Goal: Task Accomplishment & Management: Manage account settings

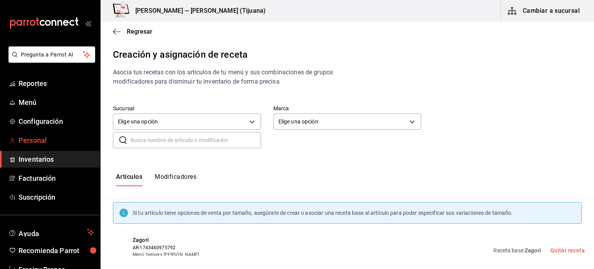
click at [32, 141] on span "Personal" at bounding box center [56, 140] width 75 height 10
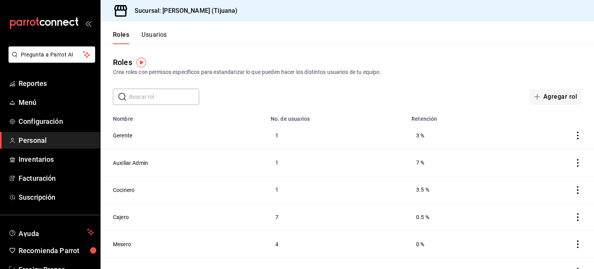
click at [146, 41] on button "Usuarios" at bounding box center [155, 37] width 26 height 13
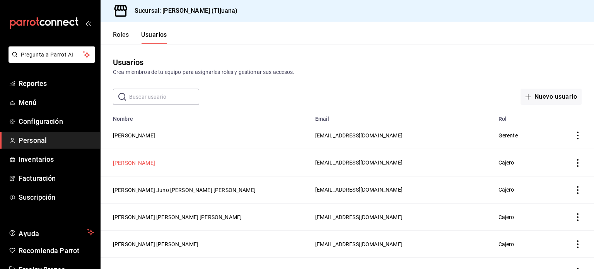
click at [155, 161] on button "[PERSON_NAME]" at bounding box center [134, 163] width 42 height 8
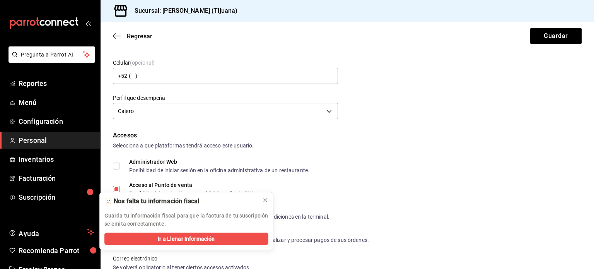
scroll to position [87, 0]
click at [265, 201] on icon at bounding box center [265, 200] width 6 height 6
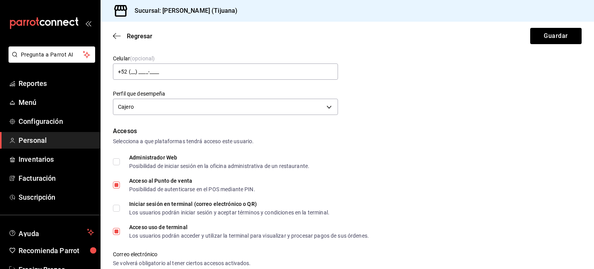
scroll to position [0, 0]
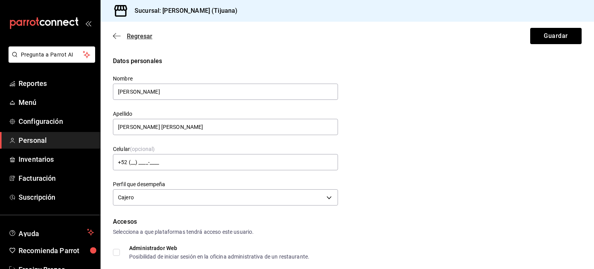
click at [120, 36] on icon "button" at bounding box center [117, 36] width 8 height 0
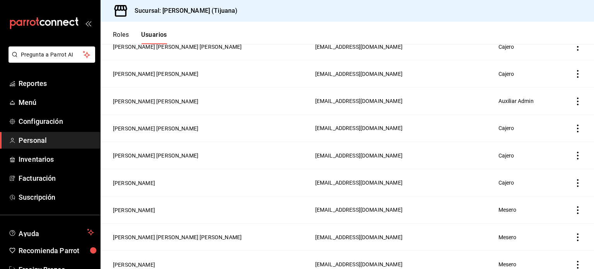
scroll to position [170, 0]
click at [155, 127] on button "[PERSON_NAME] [PERSON_NAME]" at bounding box center [155, 129] width 85 height 8
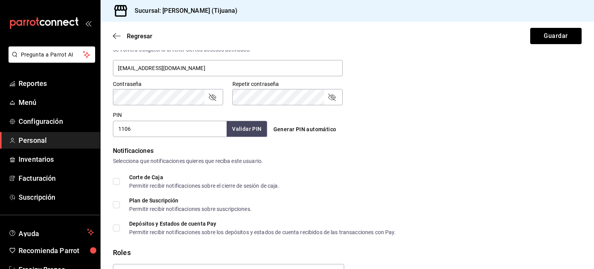
scroll to position [374, 0]
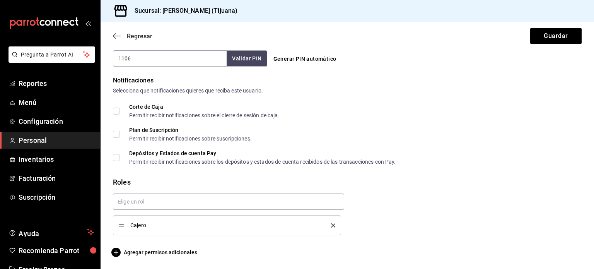
click at [116, 38] on icon "button" at bounding box center [117, 35] width 8 height 7
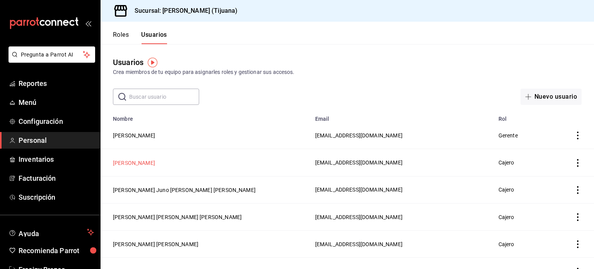
click at [148, 161] on button "[PERSON_NAME]" at bounding box center [134, 163] width 42 height 8
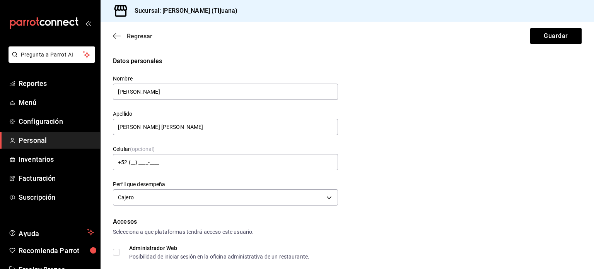
click at [117, 38] on icon "button" at bounding box center [117, 35] width 8 height 7
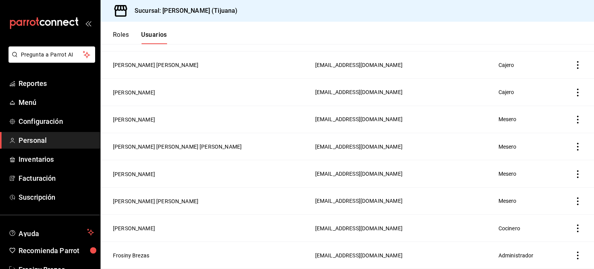
scroll to position [261, 0]
click at [135, 173] on button "[PERSON_NAME]" at bounding box center [134, 173] width 42 height 8
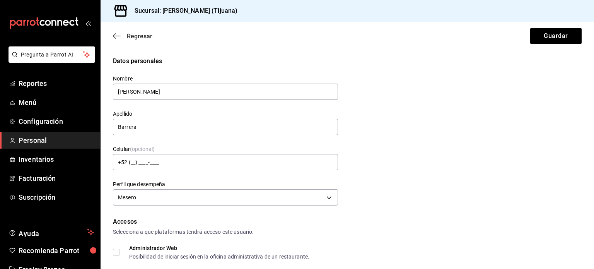
click at [116, 35] on icon "button" at bounding box center [117, 35] width 8 height 7
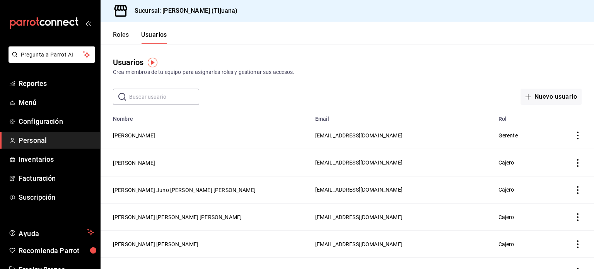
click at [123, 34] on button "Roles" at bounding box center [121, 37] width 16 height 13
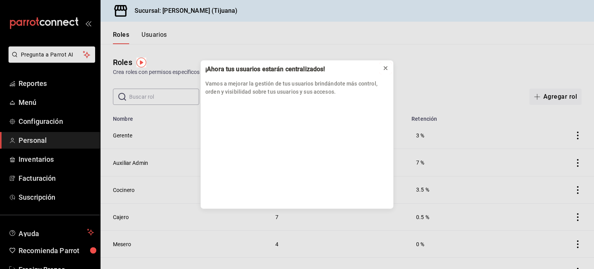
click at [385, 68] on icon at bounding box center [386, 68] width 6 height 6
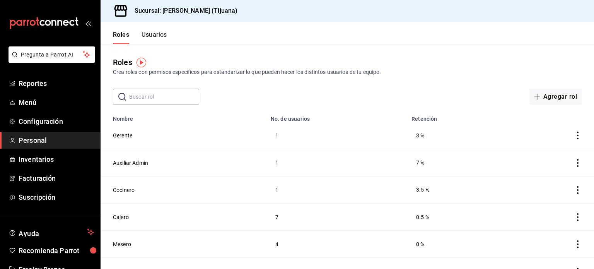
scroll to position [16, 0]
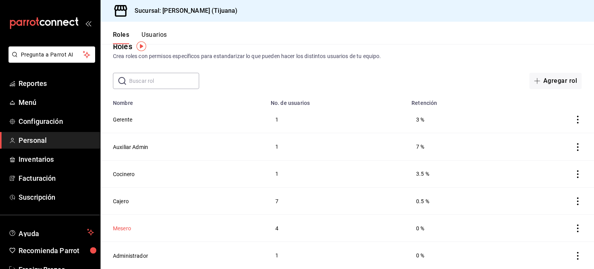
click at [123, 229] on button "Mesero" at bounding box center [122, 228] width 18 height 8
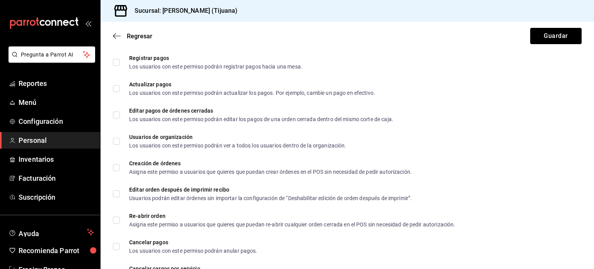
scroll to position [508, 0]
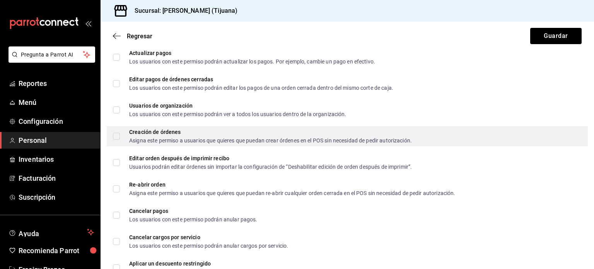
click at [116, 135] on input "Creación de órdenes Asigna este permiso a usuarios que quieres que puedan crear…" at bounding box center [116, 136] width 7 height 7
checkbox input "true"
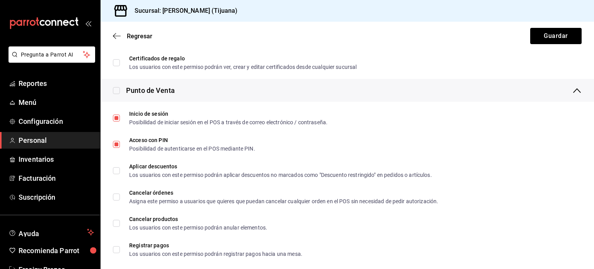
scroll to position [264, 0]
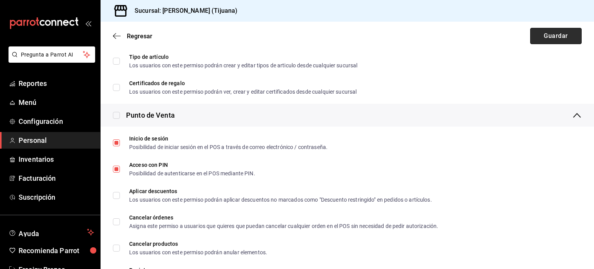
click at [550, 33] on button "Guardar" at bounding box center [555, 36] width 51 height 16
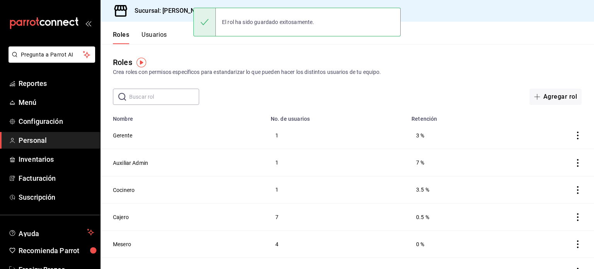
scroll to position [16, 0]
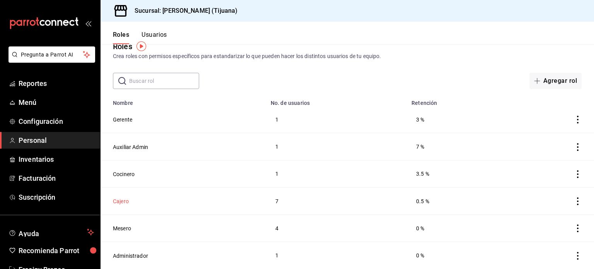
click at [122, 203] on button "Cajero" at bounding box center [121, 201] width 16 height 8
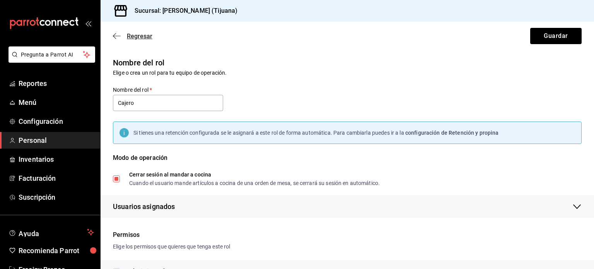
click at [117, 36] on icon "button" at bounding box center [117, 36] width 8 height 0
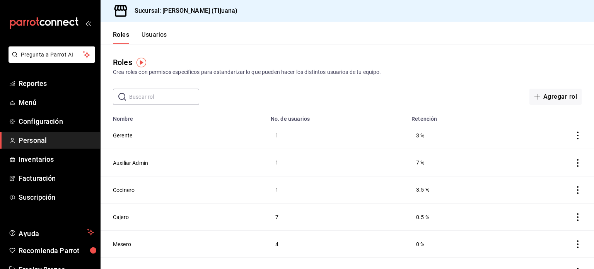
click at [157, 35] on button "Usuarios" at bounding box center [155, 37] width 26 height 13
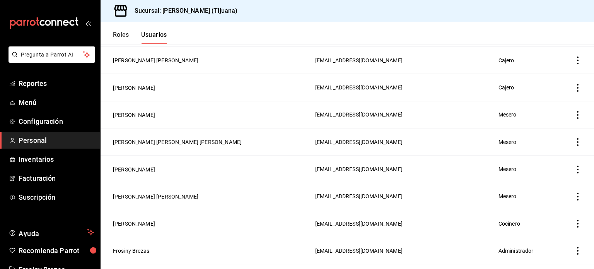
scroll to position [271, 0]
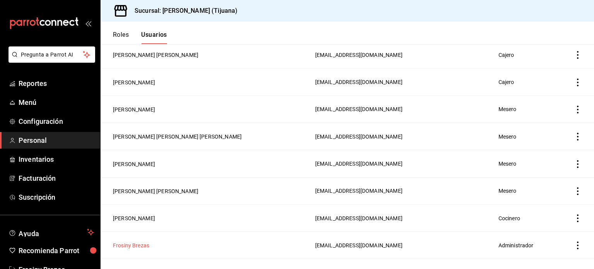
click at [140, 244] on button "Frosiny Brezas" at bounding box center [131, 245] width 36 height 8
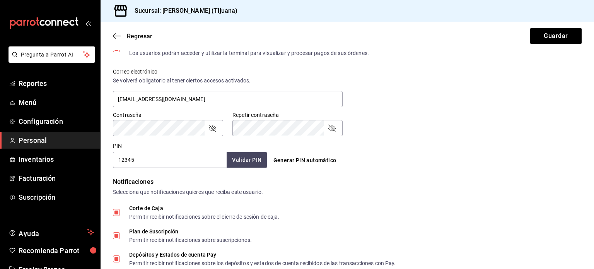
scroll to position [392, 0]
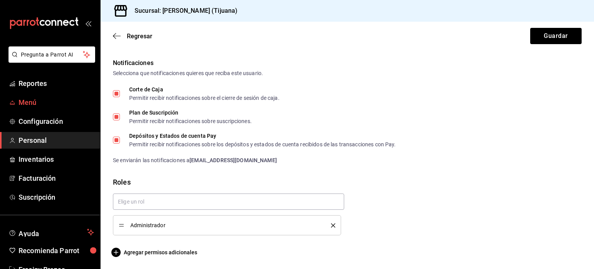
click at [28, 105] on span "Menú" at bounding box center [56, 102] width 75 height 10
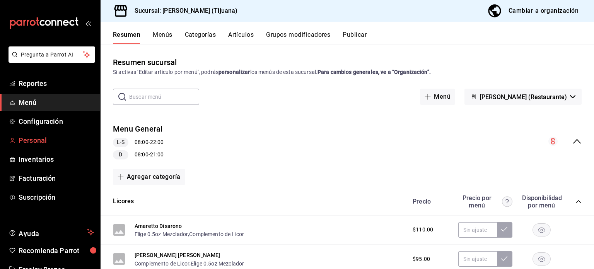
click at [38, 136] on span "Personal" at bounding box center [56, 140] width 75 height 10
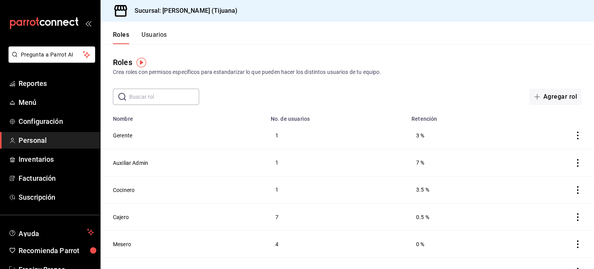
scroll to position [16, 0]
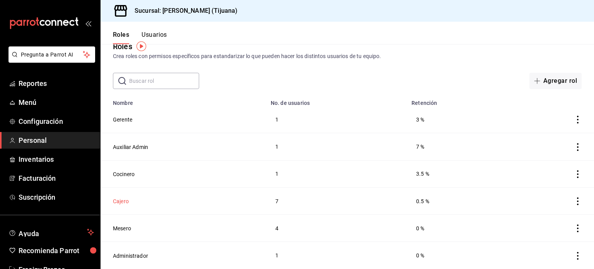
click at [119, 202] on button "Cajero" at bounding box center [121, 201] width 16 height 8
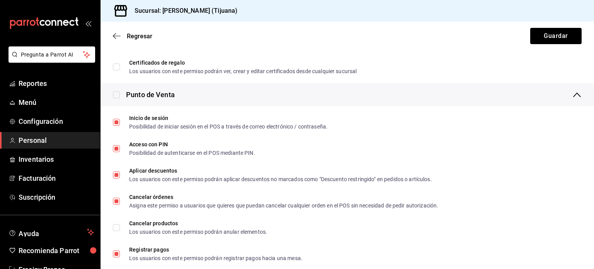
scroll to position [381, 0]
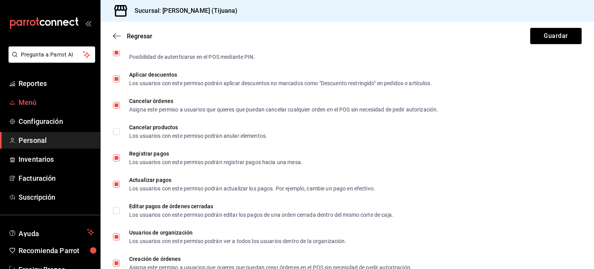
click at [30, 105] on span "Menú" at bounding box center [56, 102] width 75 height 10
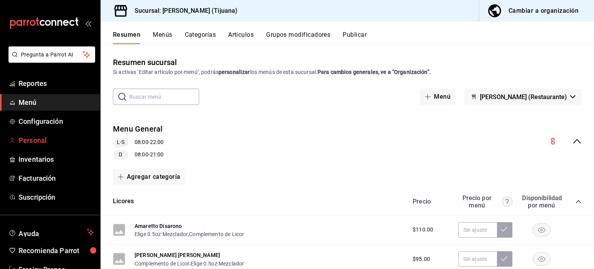
click at [38, 140] on span "Personal" at bounding box center [56, 140] width 75 height 10
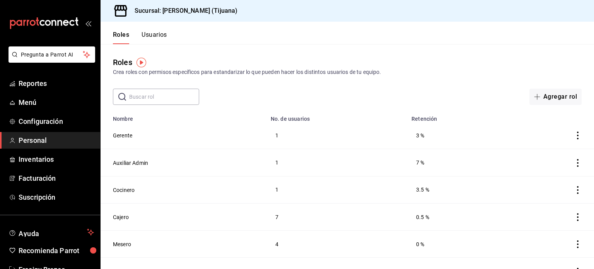
click at [155, 36] on button "Usuarios" at bounding box center [155, 37] width 26 height 13
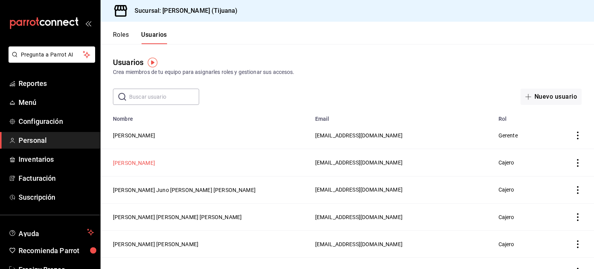
click at [155, 163] on button "[PERSON_NAME]" at bounding box center [134, 163] width 42 height 8
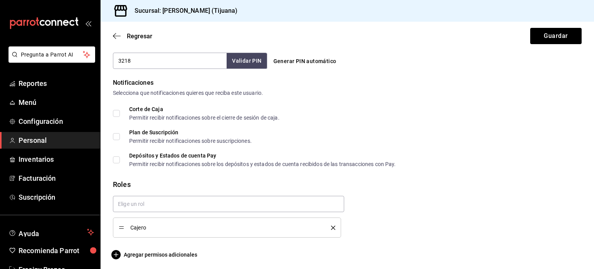
scroll to position [374, 0]
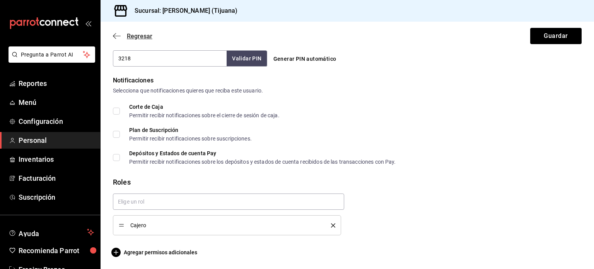
click at [118, 35] on icon "button" at bounding box center [117, 35] width 8 height 7
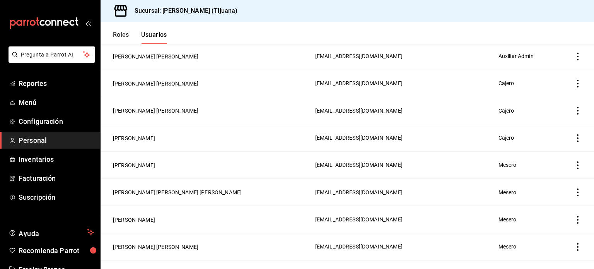
scroll to position [209, 0]
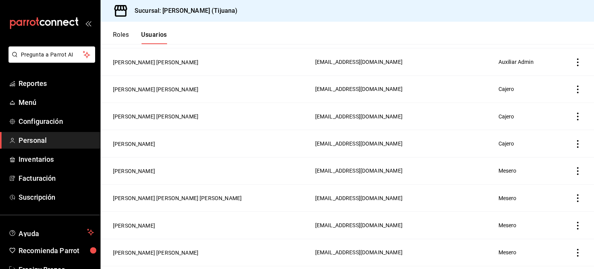
click at [121, 35] on button "Roles" at bounding box center [121, 37] width 16 height 13
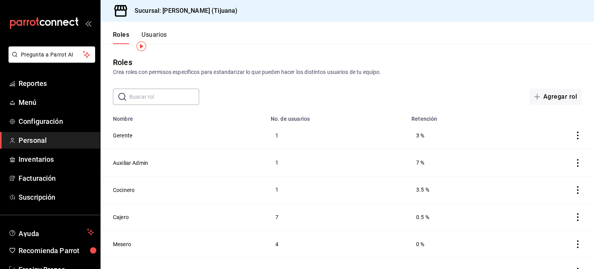
scroll to position [16, 0]
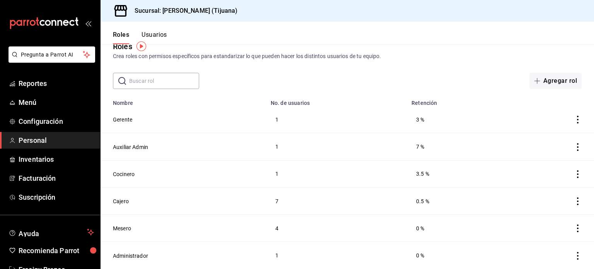
click at [159, 38] on button "Usuarios" at bounding box center [155, 37] width 26 height 13
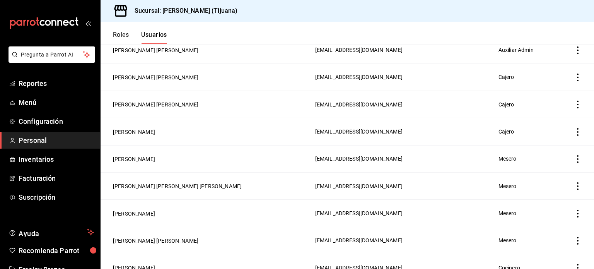
scroll to position [224, 0]
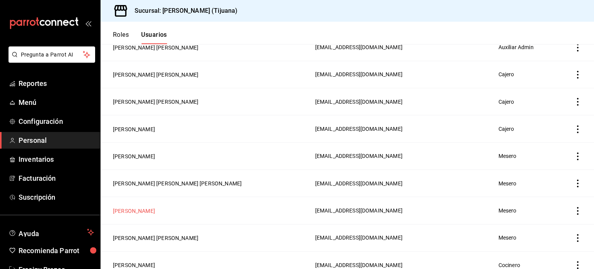
click at [137, 213] on button "[PERSON_NAME]" at bounding box center [134, 211] width 42 height 8
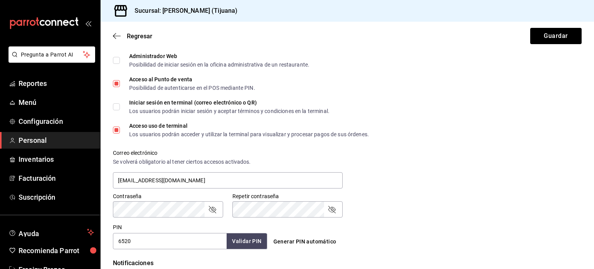
scroll to position [238, 0]
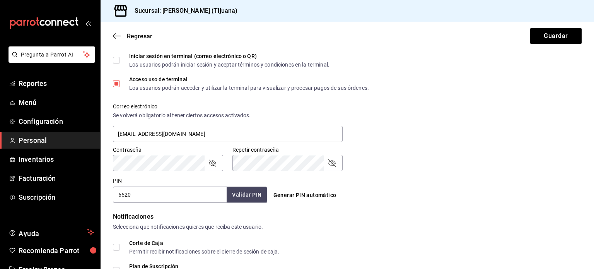
click at [116, 40] on div "Regresar Guardar" at bounding box center [348, 36] width 494 height 29
click at [116, 36] on icon "button" at bounding box center [117, 36] width 8 height 0
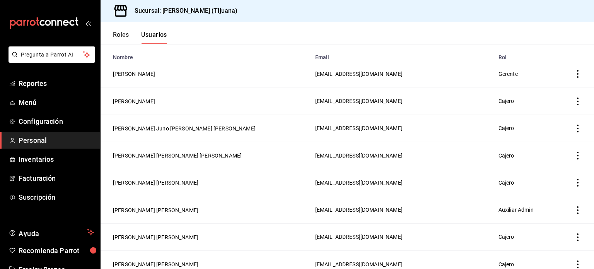
scroll to position [63, 0]
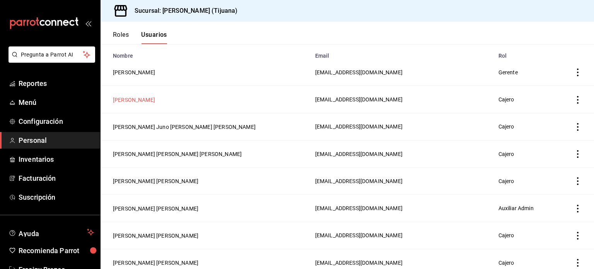
click at [138, 101] on button "[PERSON_NAME]" at bounding box center [134, 100] width 42 height 8
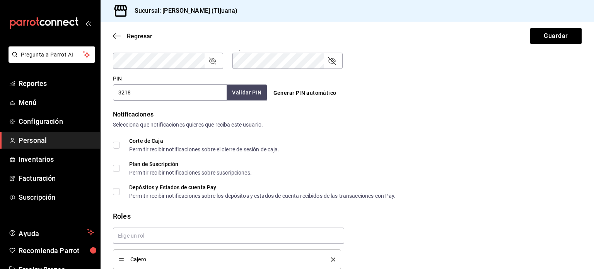
scroll to position [340, 0]
click at [116, 36] on icon "button" at bounding box center [117, 36] width 8 height 0
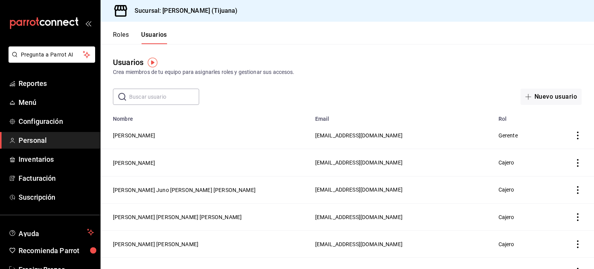
click at [121, 37] on button "Roles" at bounding box center [121, 37] width 16 height 13
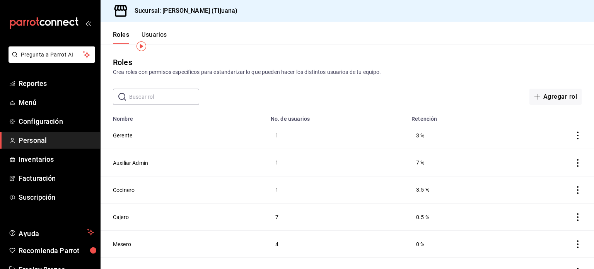
scroll to position [16, 0]
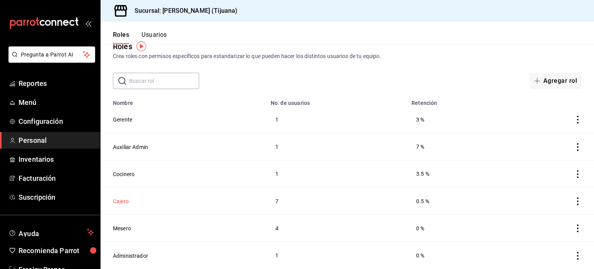
click at [119, 202] on button "Cajero" at bounding box center [121, 201] width 16 height 8
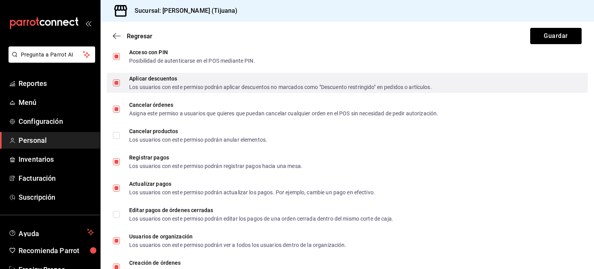
scroll to position [382, 0]
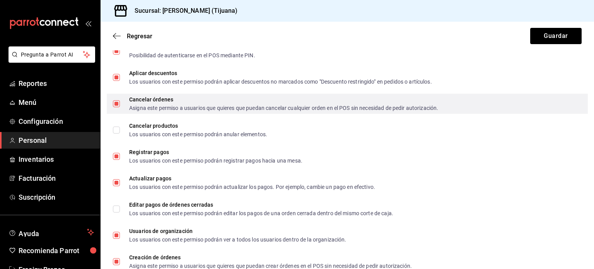
click at [116, 107] on label "Cancelar órdenes Asigna este permiso a usuarios que quieres que puedan cancelar…" at bounding box center [275, 104] width 325 height 14
click at [116, 107] on input "Cancelar órdenes Asigna este permiso a usuarios que quieres que puedan cancelar…" at bounding box center [116, 103] width 7 height 7
click at [116, 101] on input "Cancelar órdenes Asigna este permiso a usuarios que quieres que puedan cancelar…" at bounding box center [116, 103] width 7 height 7
checkbox input "false"
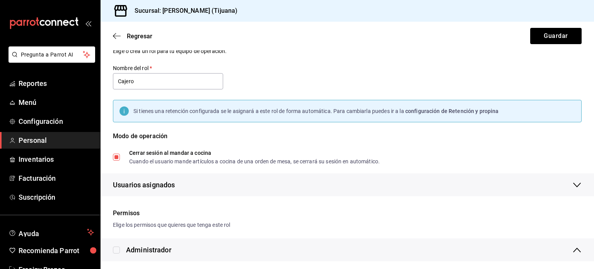
scroll to position [21, 0]
click at [115, 157] on input "Cerrar sesión al mandar a cocina Cuando el usuario mande artículos a cocina de …" at bounding box center [116, 157] width 7 height 7
checkbox input "false"
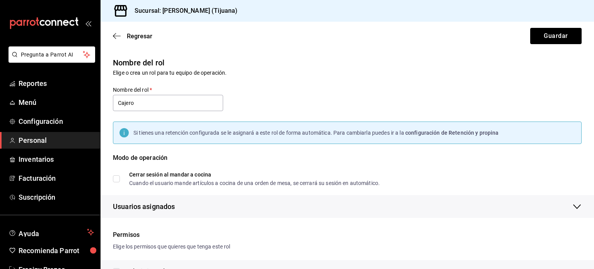
scroll to position [0, 0]
click at [545, 31] on button "Guardar" at bounding box center [555, 36] width 51 height 16
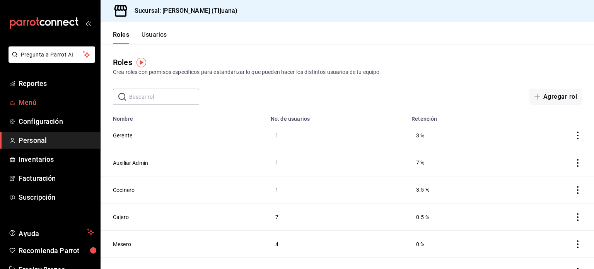
click at [27, 105] on span "Menú" at bounding box center [56, 102] width 75 height 10
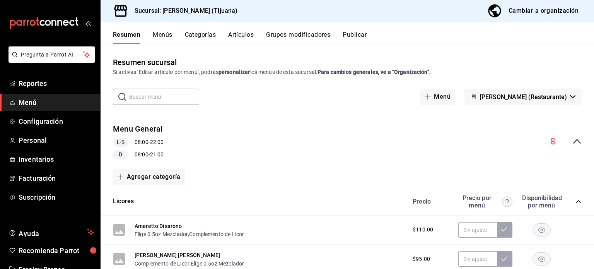
click at [198, 34] on button "Categorías" at bounding box center [200, 37] width 31 height 13
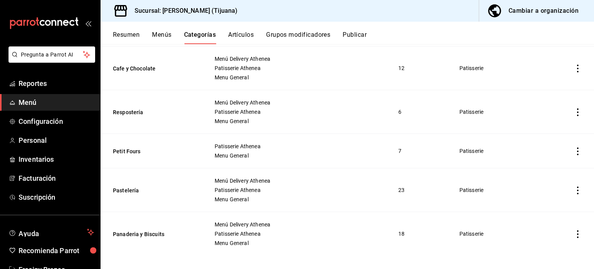
scroll to position [616, 0]
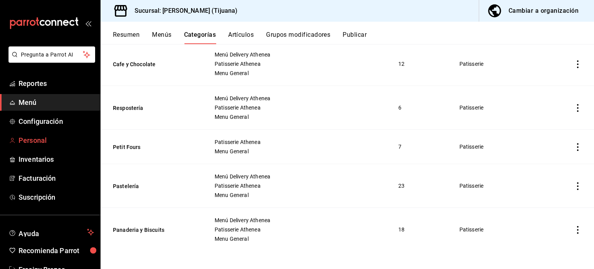
click at [45, 139] on span "Personal" at bounding box center [56, 140] width 75 height 10
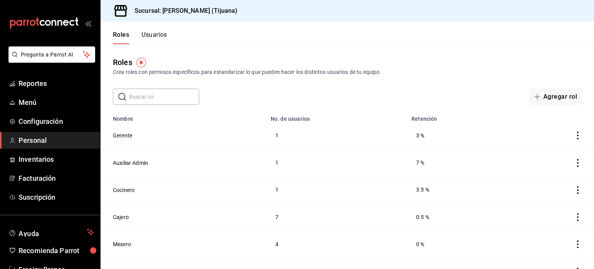
click at [156, 35] on button "Usuarios" at bounding box center [155, 37] width 26 height 13
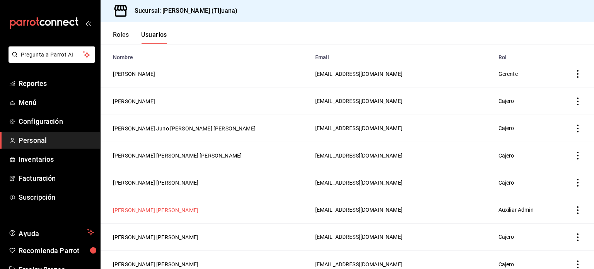
scroll to position [57, 0]
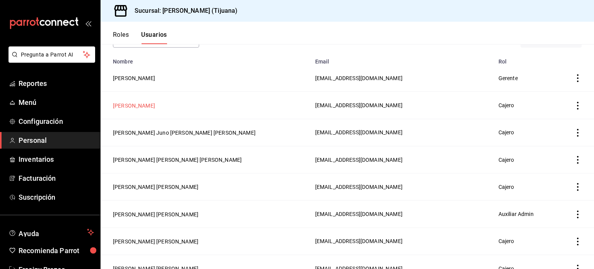
click at [150, 102] on button "[PERSON_NAME]" at bounding box center [134, 106] width 42 height 8
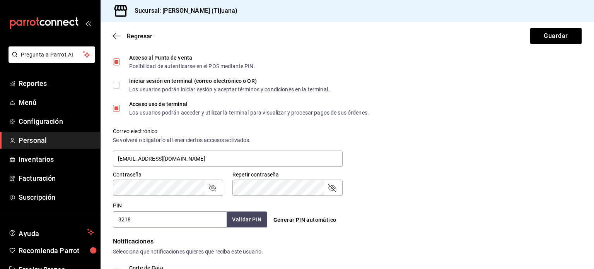
scroll to position [214, 0]
click at [36, 103] on span "Menú" at bounding box center [56, 102] width 75 height 10
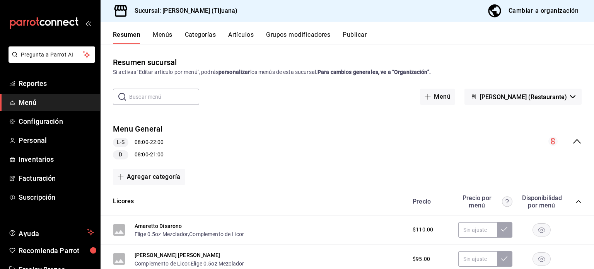
click at [206, 32] on button "Categorías" at bounding box center [200, 37] width 31 height 13
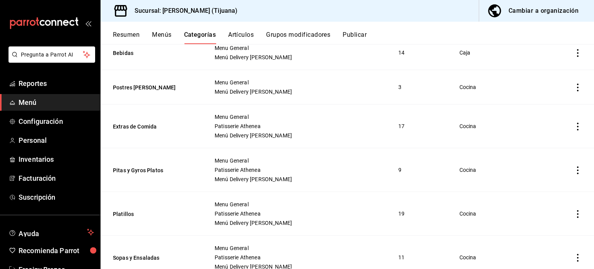
scroll to position [107, 0]
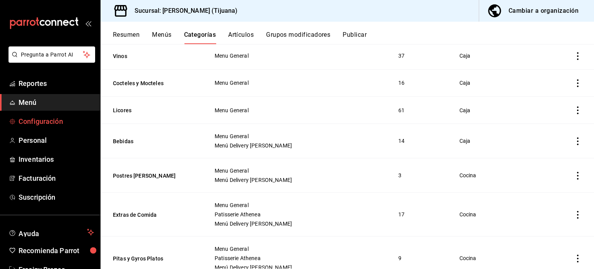
click at [46, 124] on span "Configuración" at bounding box center [56, 121] width 75 height 10
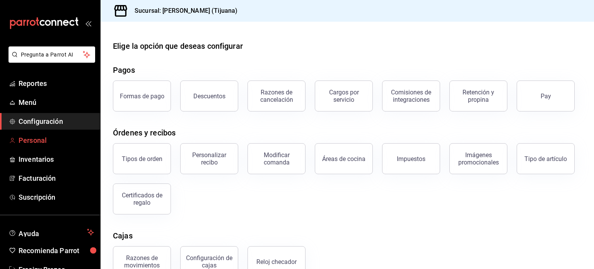
click at [41, 140] on span "Personal" at bounding box center [56, 140] width 75 height 10
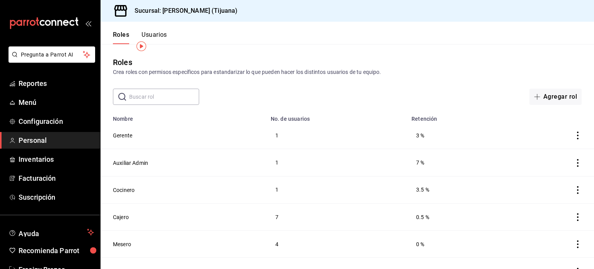
scroll to position [16, 0]
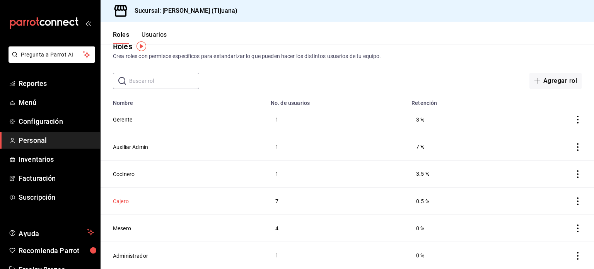
click at [120, 202] on button "Cajero" at bounding box center [121, 201] width 16 height 8
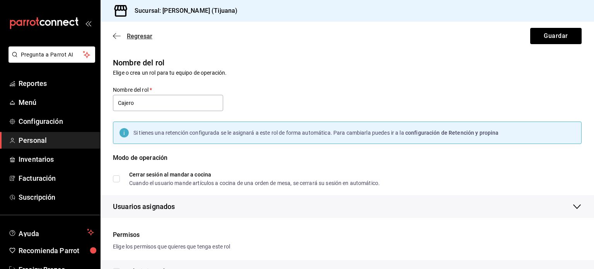
click at [116, 36] on icon "button" at bounding box center [117, 36] width 8 height 0
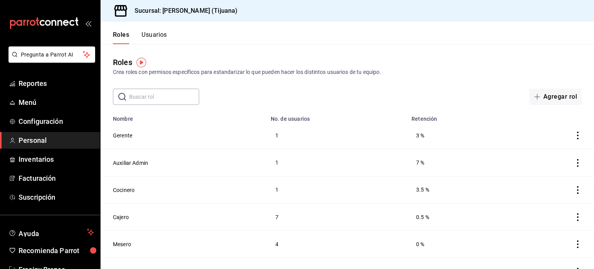
scroll to position [16, 0]
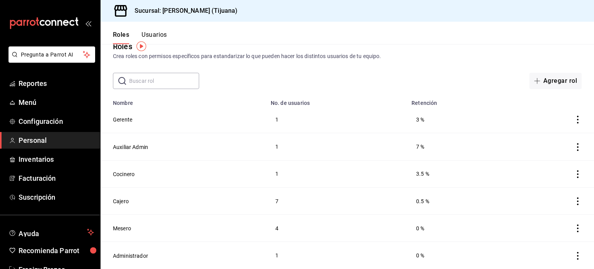
click at [155, 33] on button "Usuarios" at bounding box center [155, 37] width 26 height 13
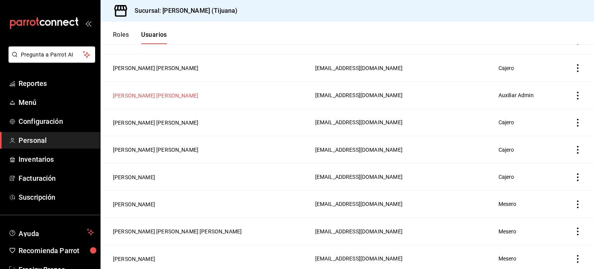
scroll to position [176, 0]
click at [154, 121] on button "[PERSON_NAME] [PERSON_NAME]" at bounding box center [155, 122] width 85 height 8
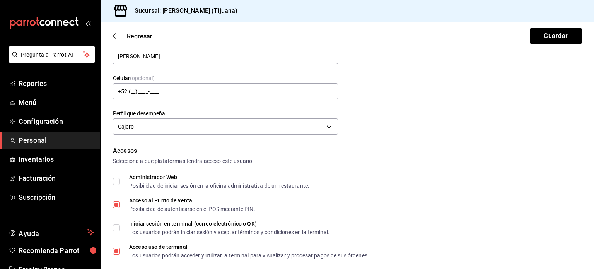
scroll to position [374, 0]
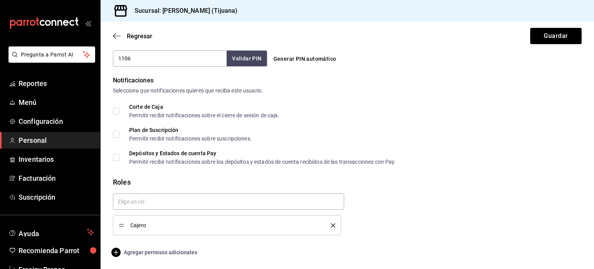
click at [176, 252] on span "Agregar permisos adicionales" at bounding box center [155, 252] width 84 height 9
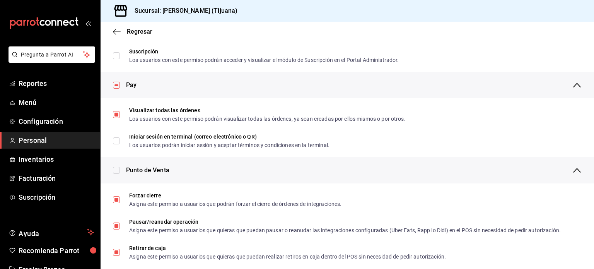
scroll to position [551, 0]
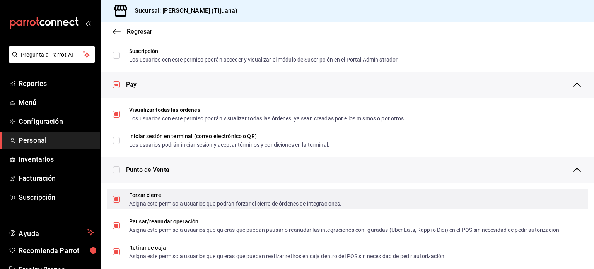
click at [117, 199] on input "Forzar cierre Asigna este permiso a usuarios que podrán forzar el cierre de órd…" at bounding box center [116, 199] width 7 height 7
checkbox input "false"
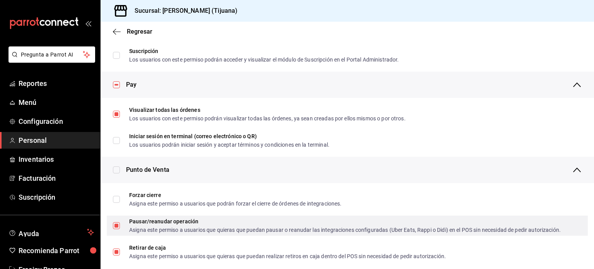
click at [116, 226] on input "Pausar/reanudar operación Asigna este permiso a usuarios que quieras que puedan…" at bounding box center [116, 225] width 7 height 7
checkbox input "false"
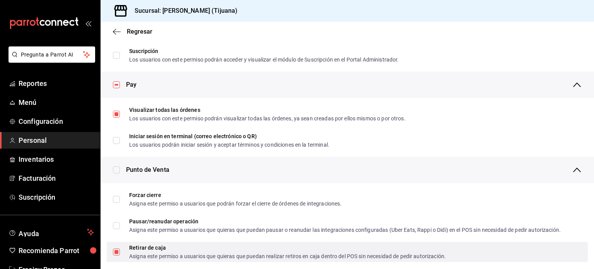
click at [115, 253] on input "Retirar de caja Asigna este permiso a usuarios que quieras que puedan realizar …" at bounding box center [116, 251] width 7 height 7
checkbox input "false"
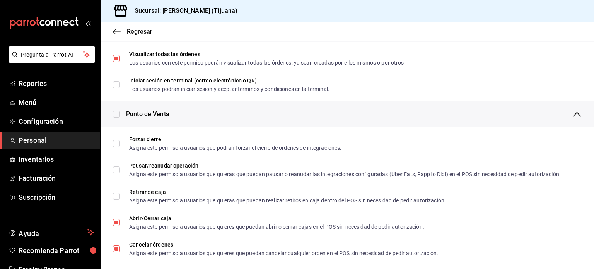
scroll to position [612, 0]
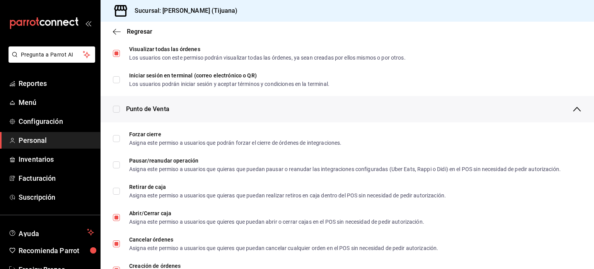
click at [118, 111] on input "checkbox" at bounding box center [116, 109] width 7 height 7
checkbox input "true"
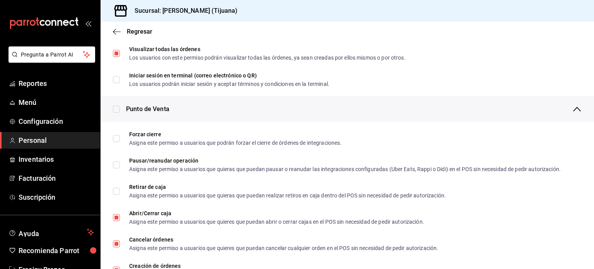
checkbox input "true"
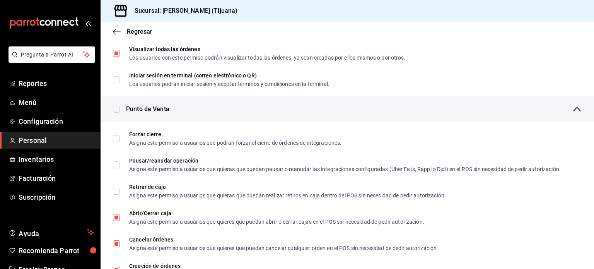
checkbox input "true"
click at [118, 111] on input "checkbox" at bounding box center [116, 109] width 7 height 7
checkbox input "false"
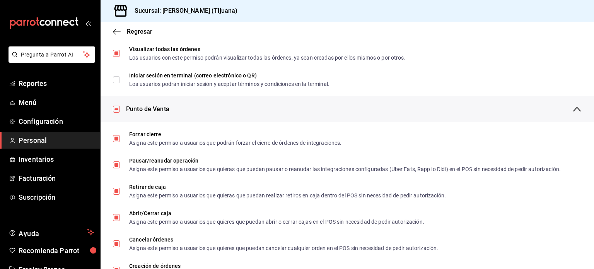
checkbox input "false"
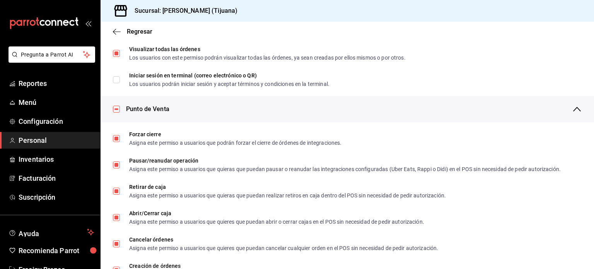
checkbox input "false"
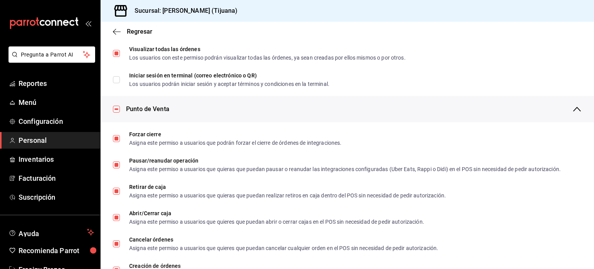
checkbox input "false"
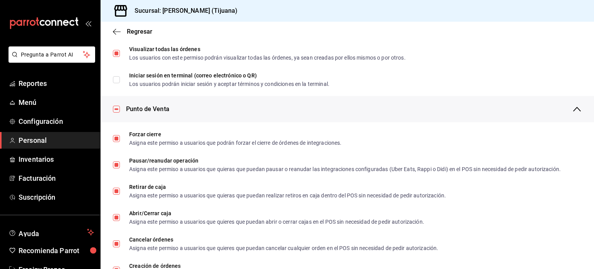
checkbox input "false"
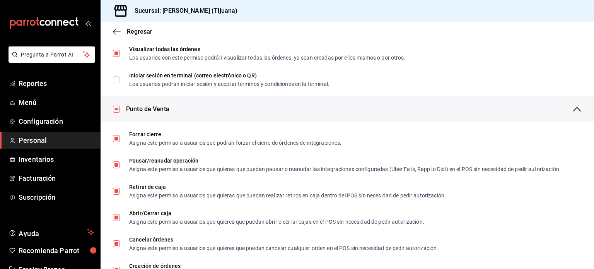
checkbox input "false"
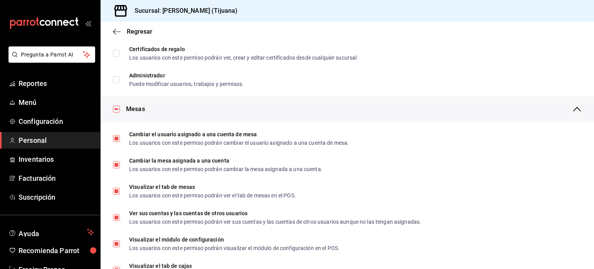
scroll to position [93, 0]
click at [118, 111] on input "checkbox" at bounding box center [116, 109] width 7 height 7
checkbox input "false"
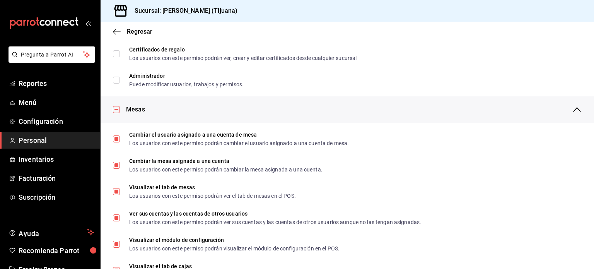
checkbox input "false"
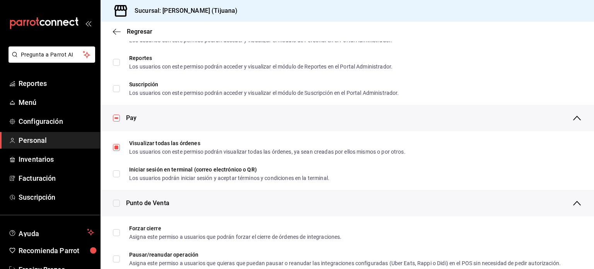
scroll to position [518, 0]
click at [116, 116] on input "checkbox" at bounding box center [116, 117] width 7 height 7
checkbox input "false"
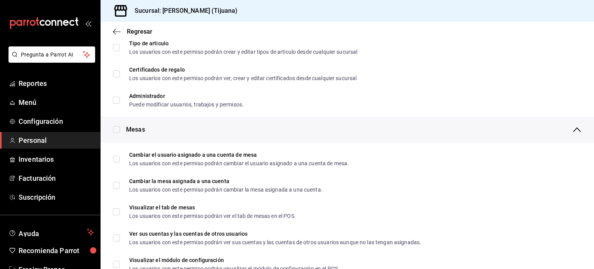
scroll to position [0, 0]
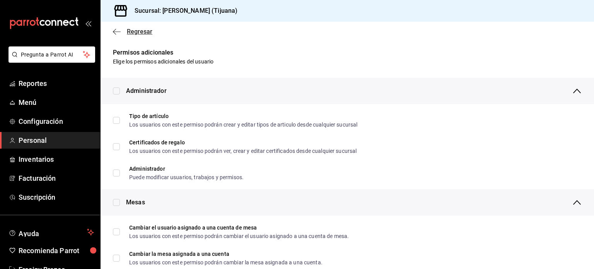
click at [116, 34] on icon "button" at bounding box center [117, 31] width 8 height 7
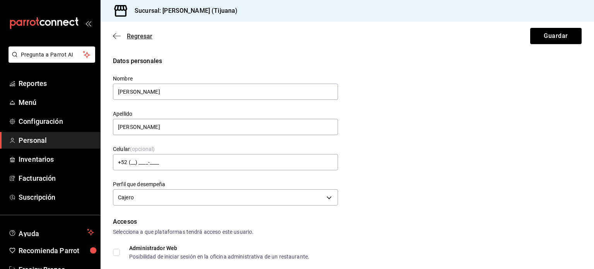
click at [116, 35] on icon "button" at bounding box center [117, 35] width 8 height 7
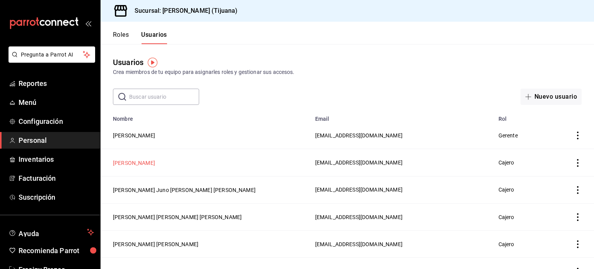
click at [154, 160] on button "[PERSON_NAME]" at bounding box center [134, 163] width 42 height 8
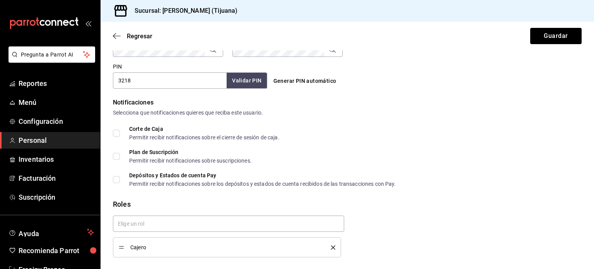
scroll to position [374, 0]
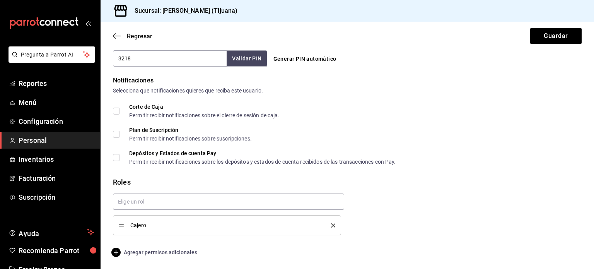
click at [152, 249] on span "Agregar permisos adicionales" at bounding box center [155, 252] width 84 height 9
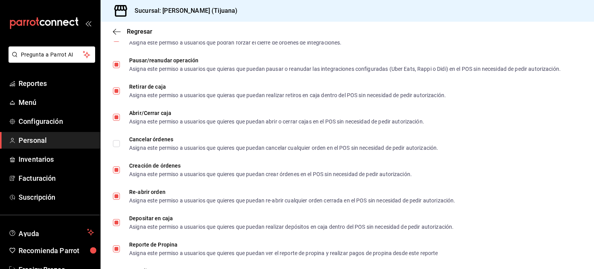
scroll to position [601, 0]
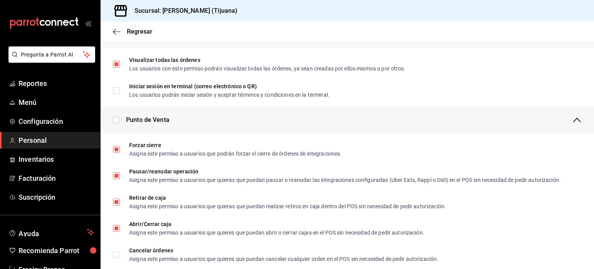
click at [117, 119] on input "checkbox" at bounding box center [116, 119] width 7 height 7
checkbox input "true"
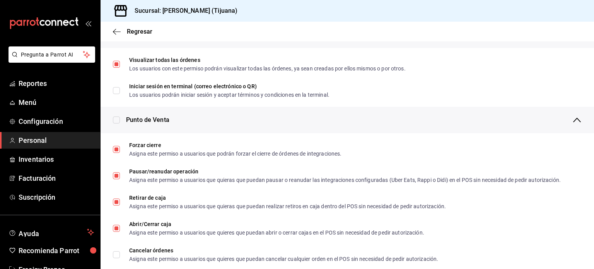
checkbox input "true"
click at [117, 119] on input "checkbox" at bounding box center [116, 119] width 7 height 7
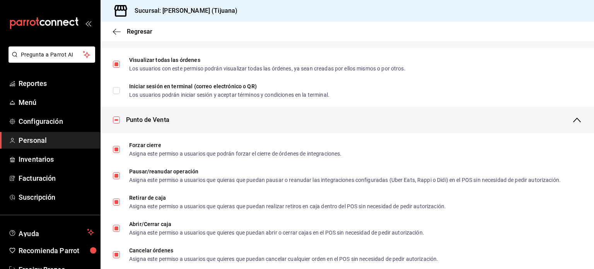
checkbox input "false"
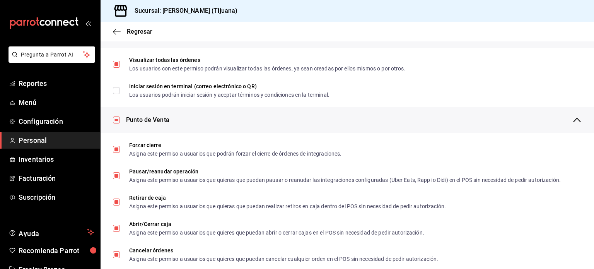
checkbox input "false"
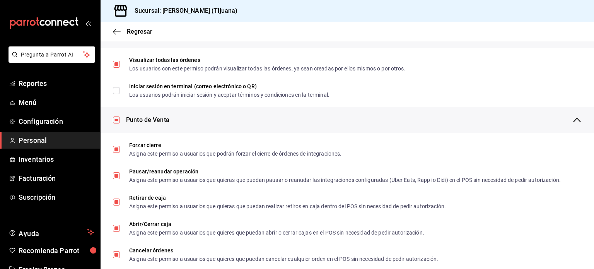
checkbox input "false"
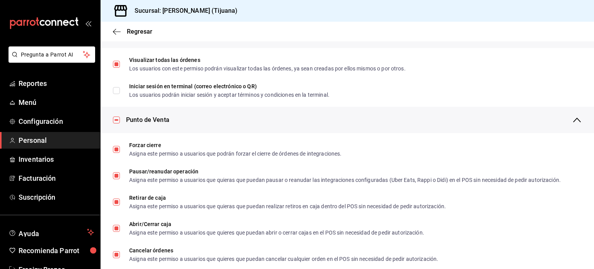
checkbox input "false"
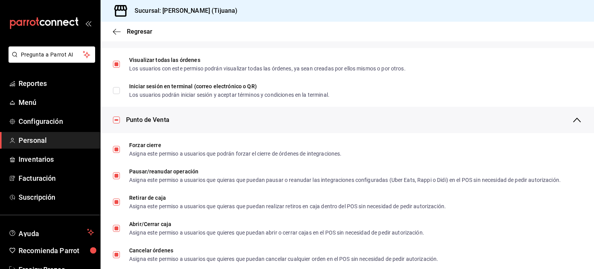
checkbox input "false"
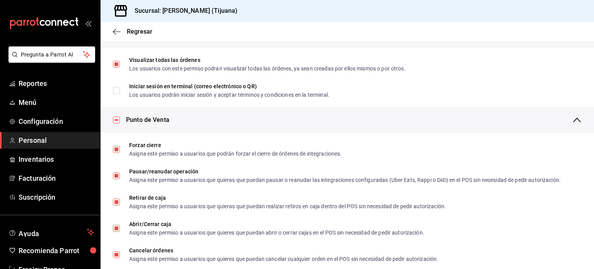
checkbox input "false"
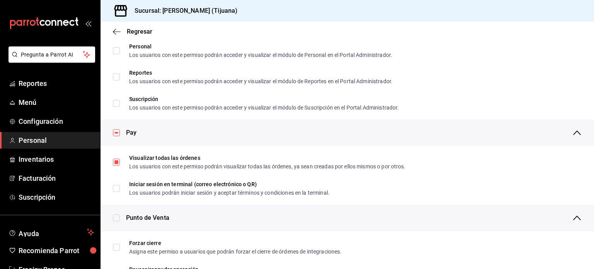
scroll to position [502, 0]
click at [118, 134] on input "checkbox" at bounding box center [116, 133] width 7 height 7
checkbox input "false"
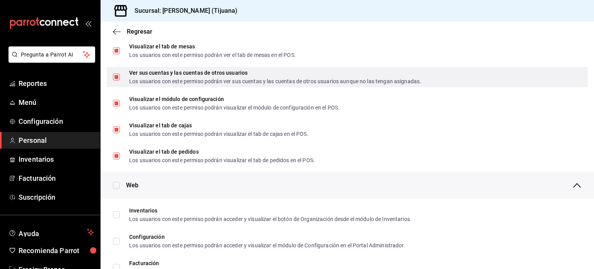
scroll to position [108, 0]
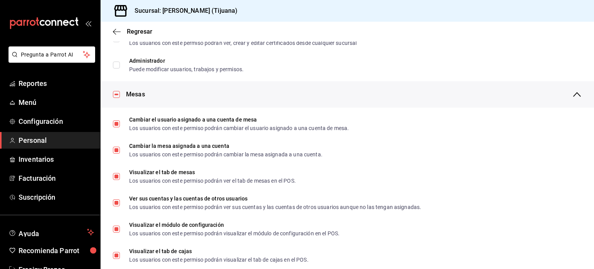
click at [116, 94] on input "checkbox" at bounding box center [116, 94] width 7 height 7
checkbox input "false"
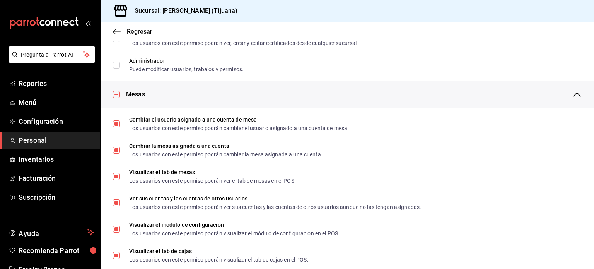
checkbox input "false"
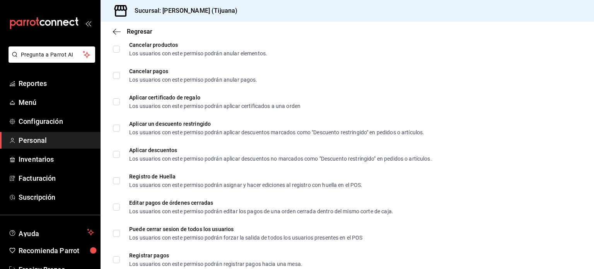
scroll to position [1193, 0]
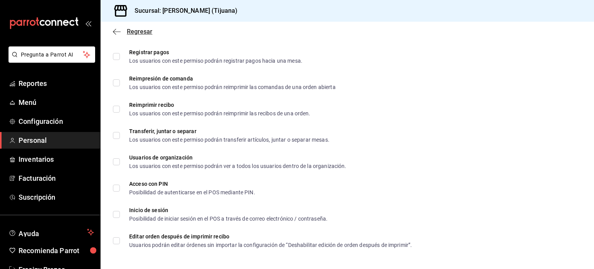
click at [116, 32] on icon "button" at bounding box center [117, 31] width 8 height 7
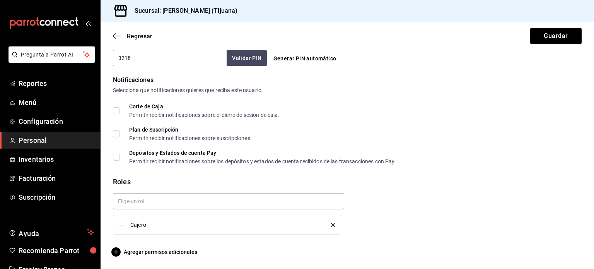
scroll to position [374, 0]
click at [116, 34] on icon "button" at bounding box center [117, 35] width 8 height 7
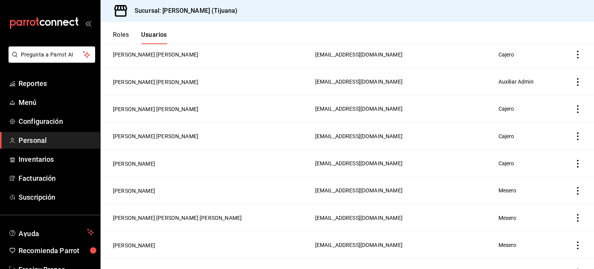
scroll to position [205, 0]
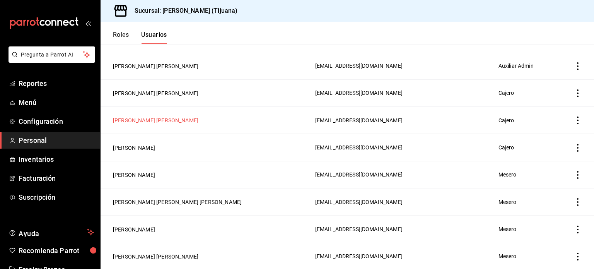
click at [149, 118] on button "[PERSON_NAME] [PERSON_NAME]" at bounding box center [155, 120] width 85 height 8
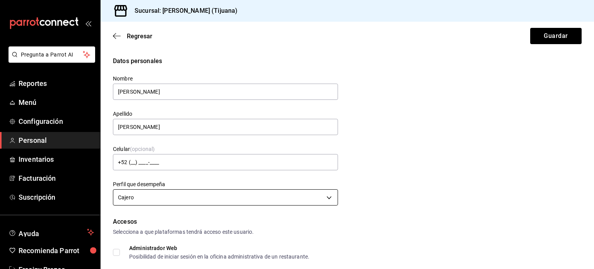
scroll to position [374, 0]
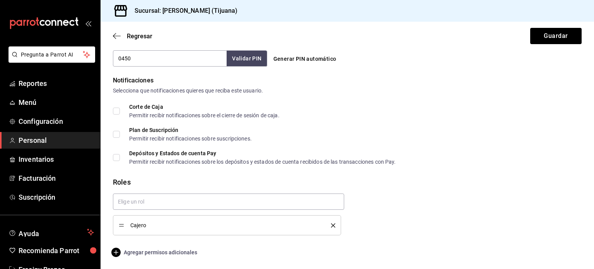
click at [132, 249] on span "Agregar permisos adicionales" at bounding box center [155, 252] width 84 height 9
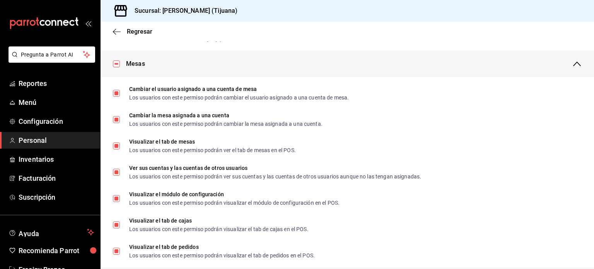
scroll to position [141, 0]
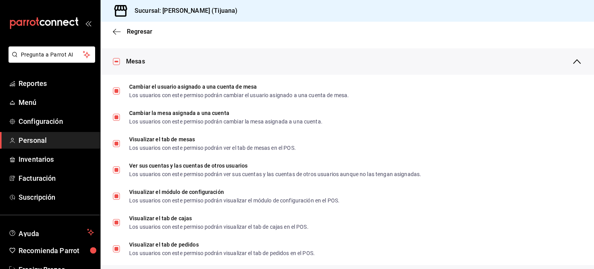
click at [115, 63] on input "checkbox" at bounding box center [116, 61] width 7 height 7
checkbox input "false"
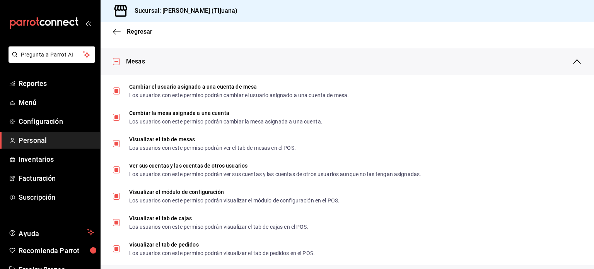
checkbox input "false"
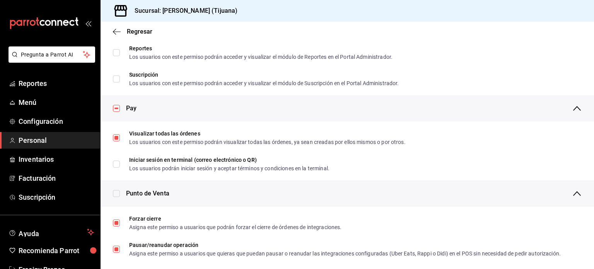
scroll to position [528, 0]
click at [117, 109] on input "checkbox" at bounding box center [116, 107] width 7 height 7
checkbox input "false"
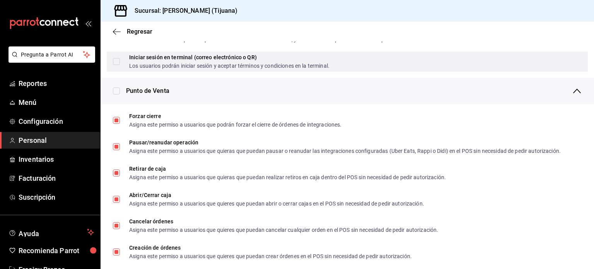
scroll to position [631, 0]
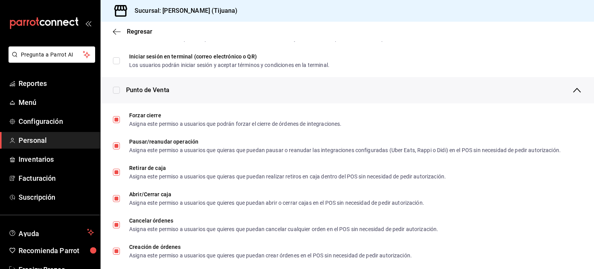
click at [116, 89] on input "checkbox" at bounding box center [116, 90] width 7 height 7
checkbox input "true"
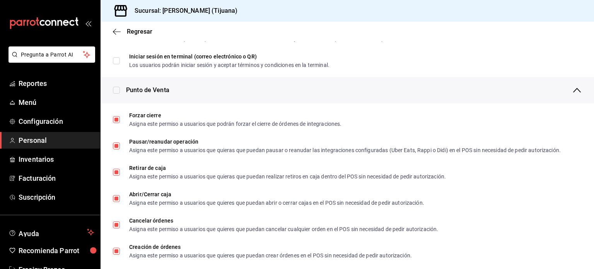
checkbox input "true"
click at [116, 89] on input "checkbox" at bounding box center [116, 90] width 7 height 7
checkbox input "false"
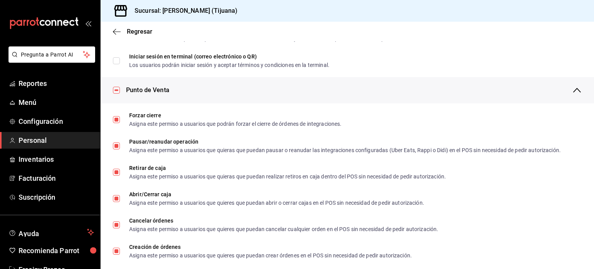
checkbox input "false"
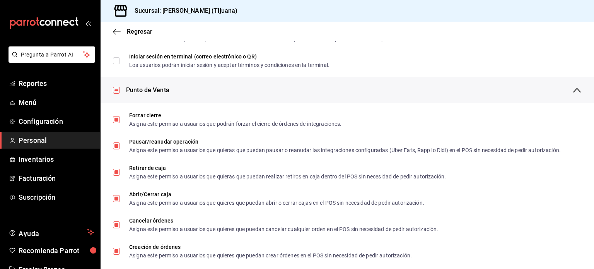
checkbox input "false"
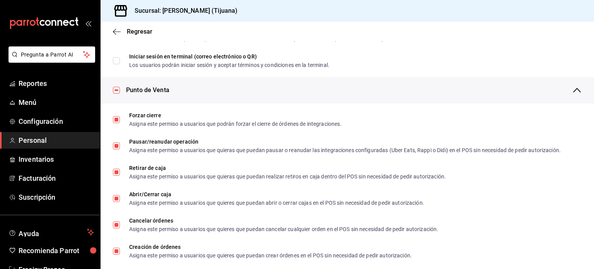
checkbox input "false"
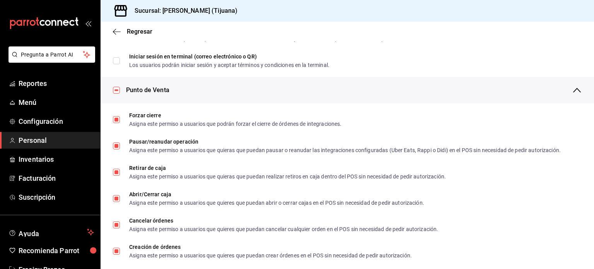
checkbox input "false"
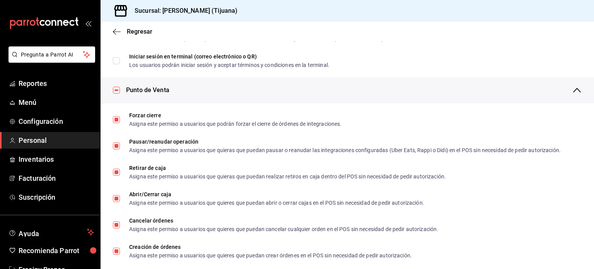
checkbox input "false"
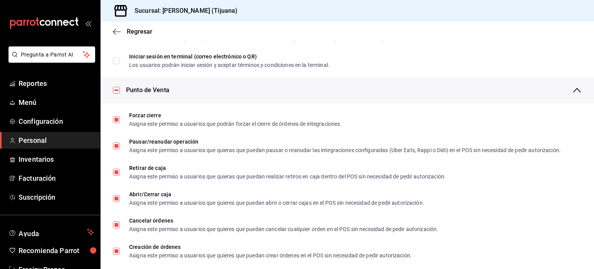
checkbox input "false"
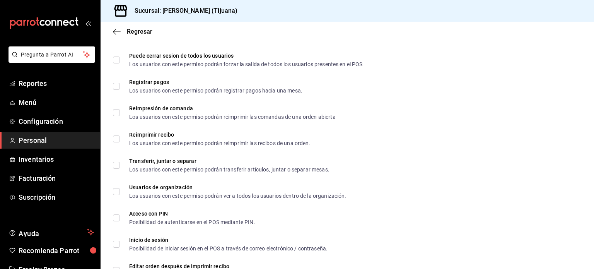
scroll to position [1193, 0]
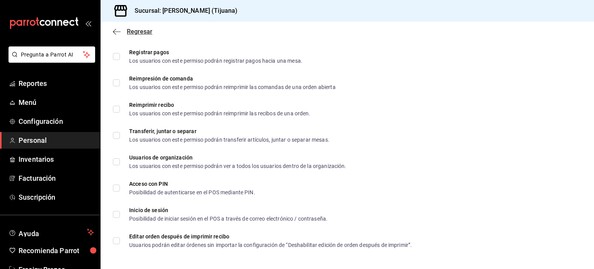
click at [117, 32] on icon "button" at bounding box center [117, 31] width 8 height 7
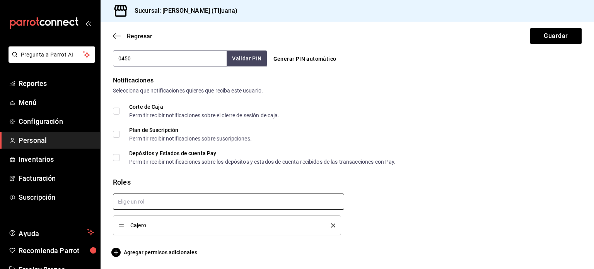
scroll to position [0, 0]
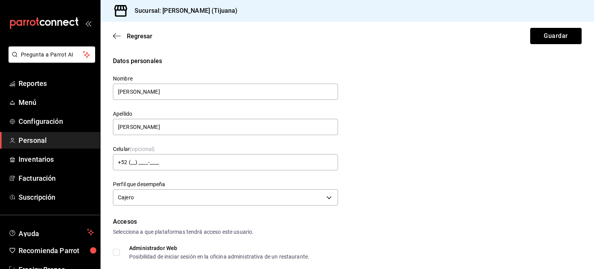
click at [117, 32] on div "Regresar Guardar" at bounding box center [348, 36] width 494 height 29
click at [113, 35] on icon "button" at bounding box center [117, 35] width 8 height 7
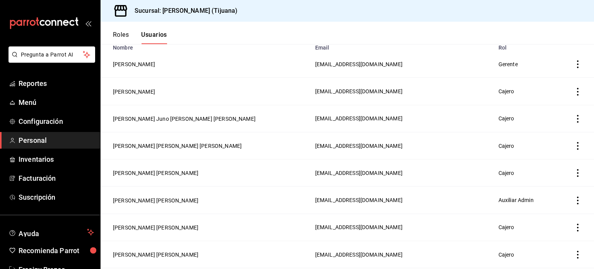
scroll to position [72, 0]
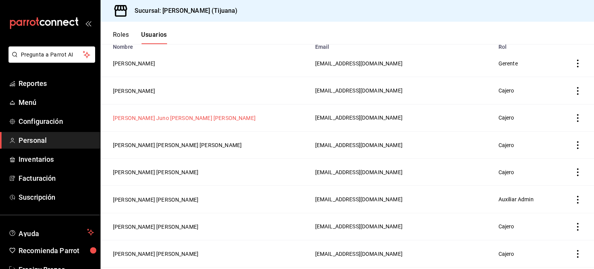
click at [149, 120] on button "[PERSON_NAME] Juno [PERSON_NAME] [PERSON_NAME]" at bounding box center [184, 118] width 143 height 8
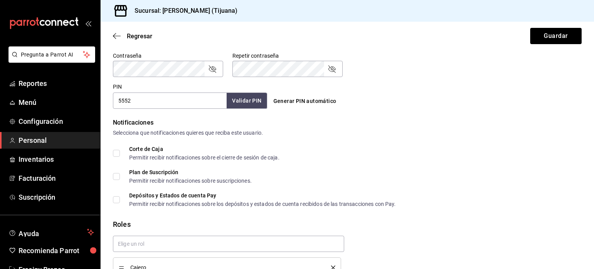
scroll to position [374, 0]
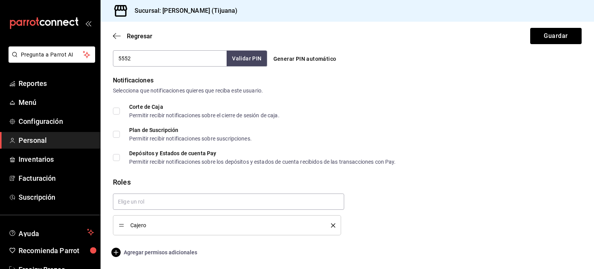
click at [138, 253] on span "Agregar permisos adicionales" at bounding box center [155, 252] width 84 height 9
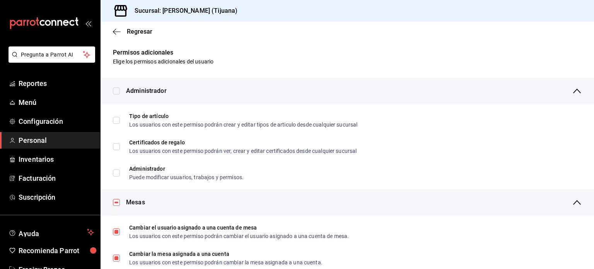
scroll to position [161, 0]
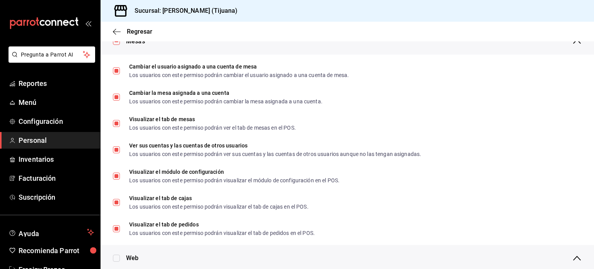
click at [115, 44] on input "checkbox" at bounding box center [116, 41] width 7 height 7
checkbox input "false"
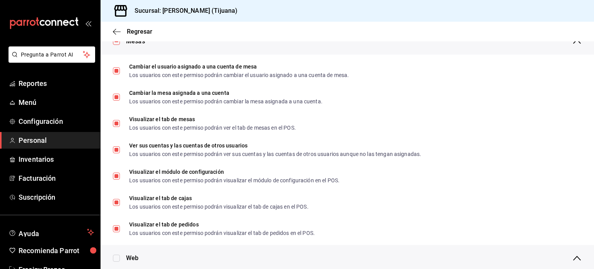
checkbox input "false"
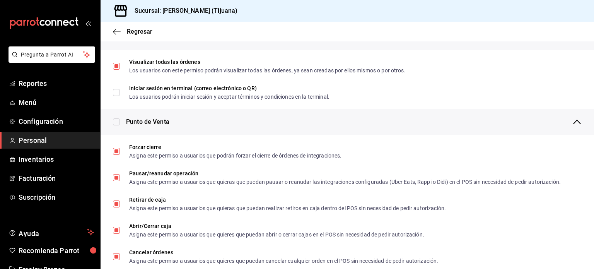
scroll to position [597, 0]
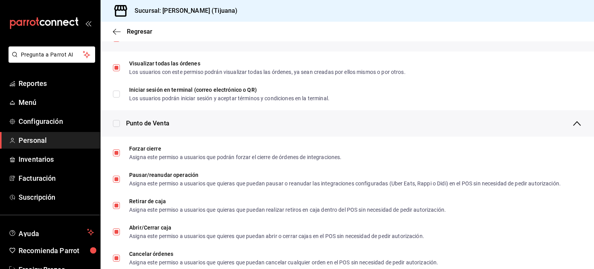
click at [115, 125] on input "checkbox" at bounding box center [116, 123] width 7 height 7
checkbox input "true"
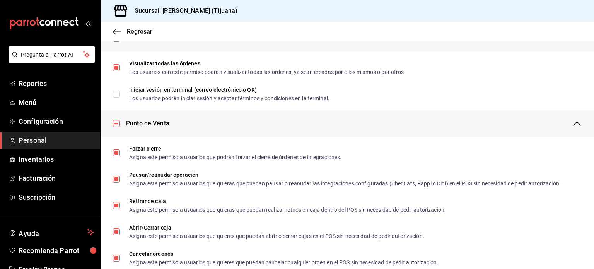
checkbox input "true"
click at [115, 125] on input "checkbox" at bounding box center [116, 123] width 7 height 7
checkbox input "false"
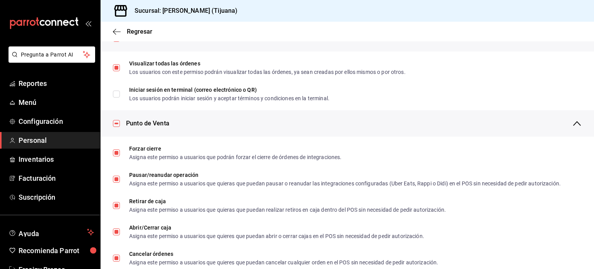
checkbox input "false"
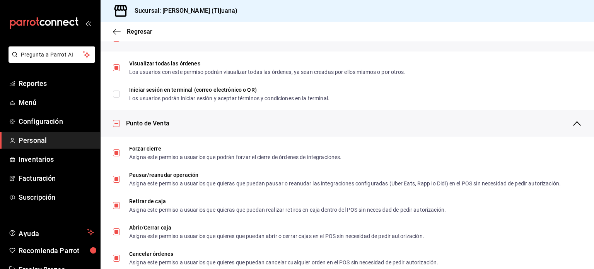
checkbox input "false"
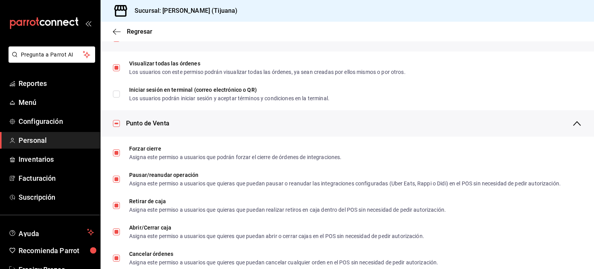
checkbox input "false"
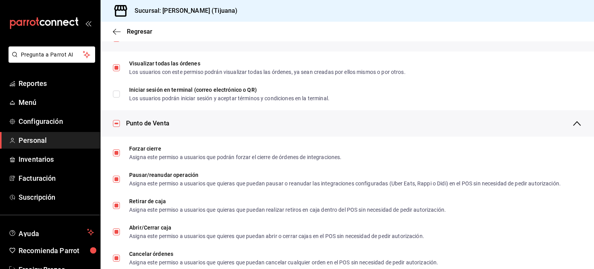
checkbox input "false"
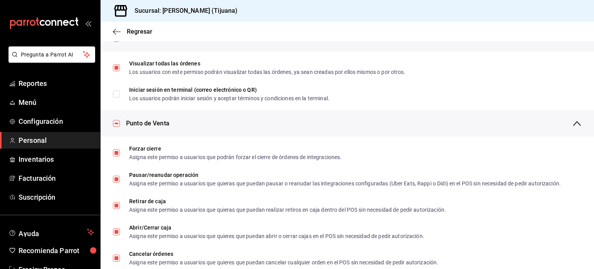
checkbox input "false"
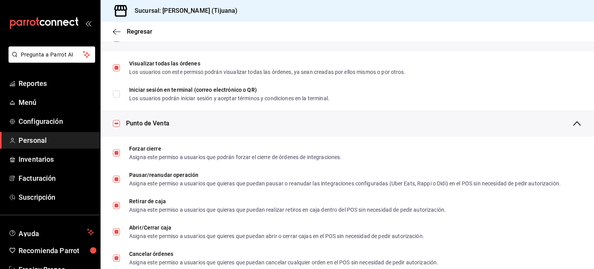
checkbox input "false"
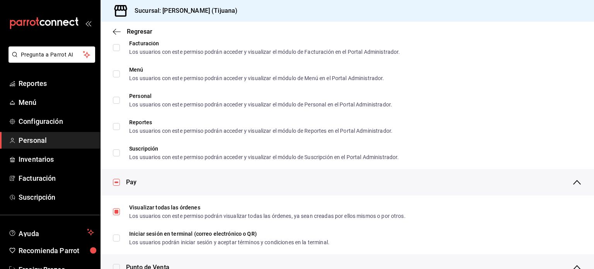
scroll to position [453, 0]
click at [115, 182] on input "checkbox" at bounding box center [116, 182] width 7 height 7
checkbox input "false"
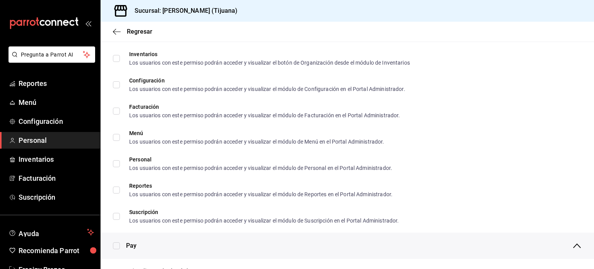
scroll to position [0, 0]
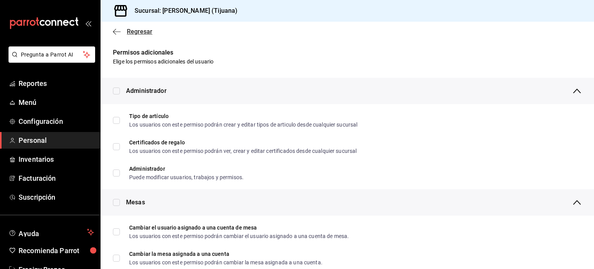
click at [118, 33] on icon "button" at bounding box center [117, 31] width 8 height 7
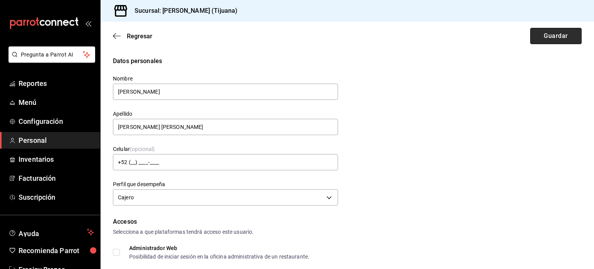
click at [566, 34] on button "Guardar" at bounding box center [555, 36] width 51 height 16
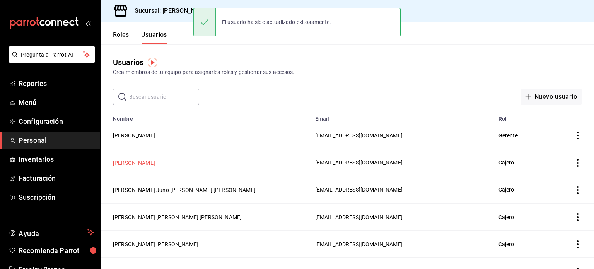
click at [150, 161] on button "[PERSON_NAME]" at bounding box center [134, 163] width 42 height 8
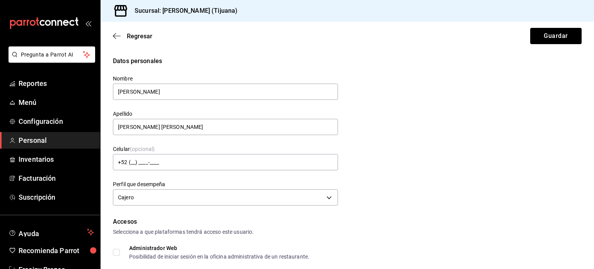
scroll to position [374, 0]
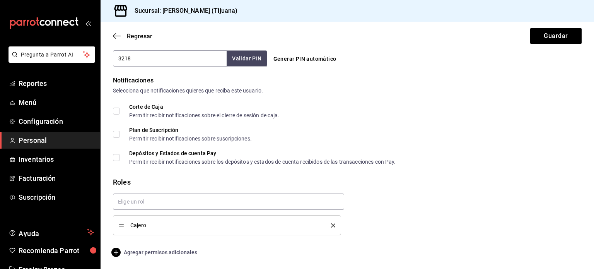
click at [148, 255] on span "Agregar permisos adicionales" at bounding box center [155, 252] width 84 height 9
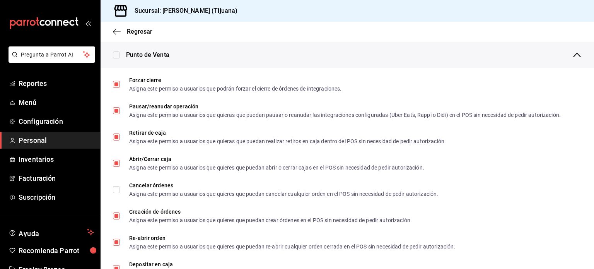
scroll to position [613, 0]
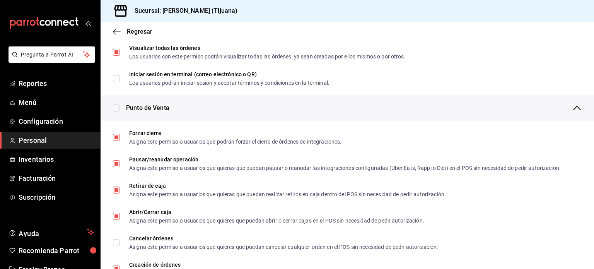
click at [117, 109] on input "checkbox" at bounding box center [116, 107] width 7 height 7
checkbox input "true"
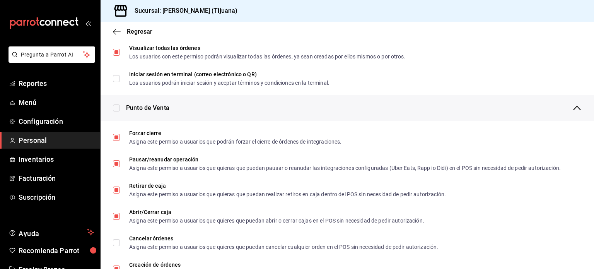
checkbox input "true"
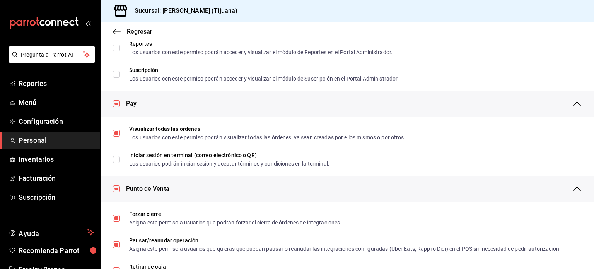
scroll to position [532, 0]
click at [115, 102] on input "checkbox" at bounding box center [116, 103] width 7 height 7
checkbox input "false"
click at [117, 187] on input "checkbox" at bounding box center [116, 188] width 7 height 7
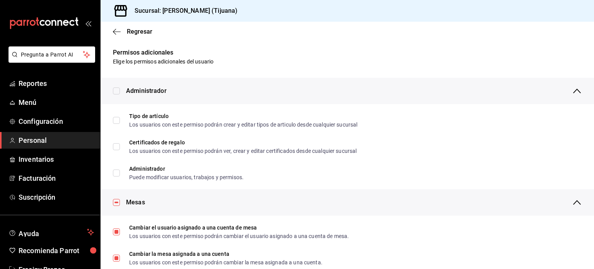
scroll to position [128, 0]
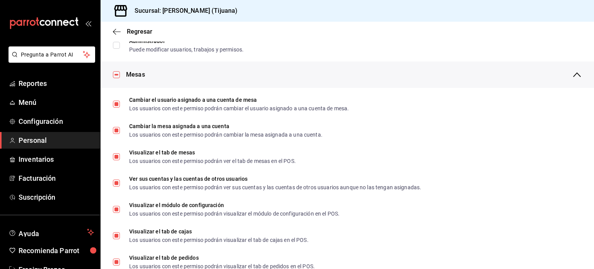
click at [117, 72] on input "checkbox" at bounding box center [116, 74] width 7 height 7
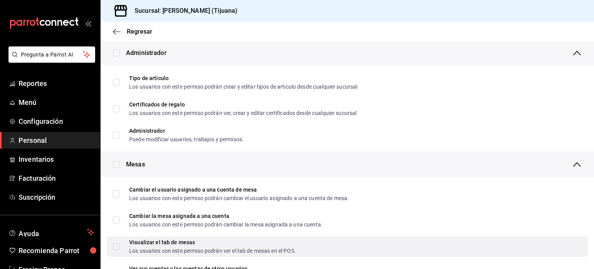
scroll to position [0, 0]
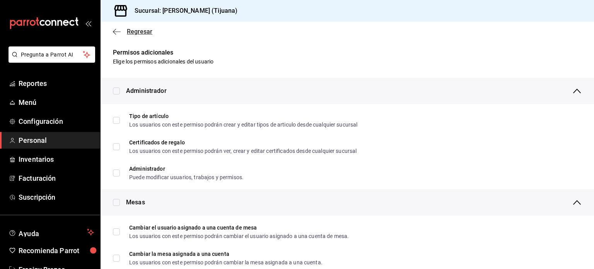
click at [121, 29] on span "Regresar" at bounding box center [132, 31] width 39 height 7
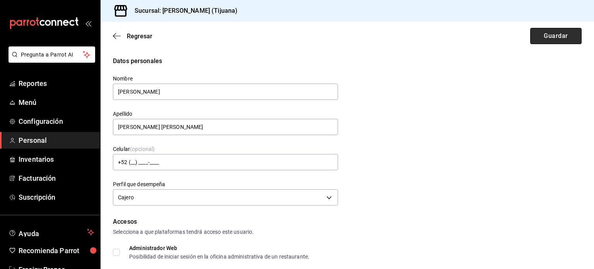
click at [530, 42] on button "Guardar" at bounding box center [555, 36] width 51 height 16
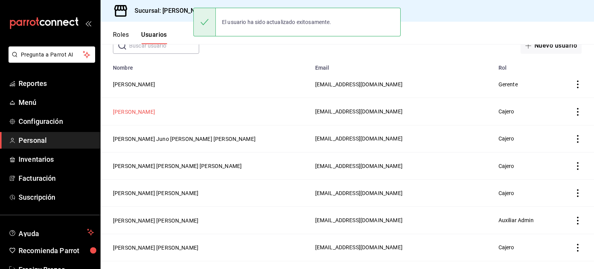
scroll to position [52, 0]
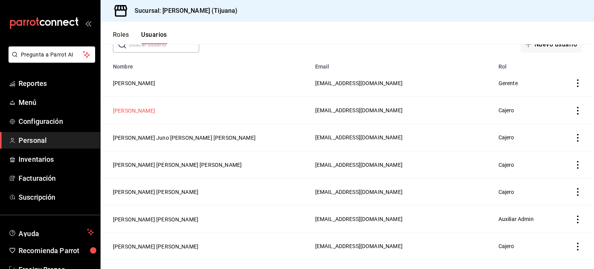
click at [154, 164] on button "[PERSON_NAME] [PERSON_NAME] [PERSON_NAME]" at bounding box center [177, 165] width 129 height 8
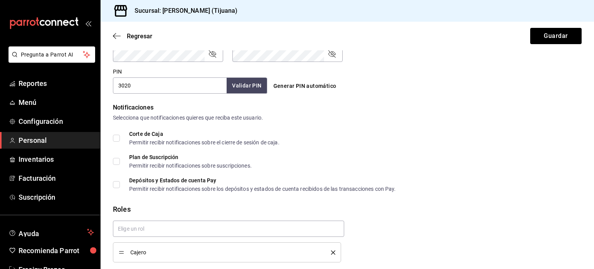
scroll to position [374, 0]
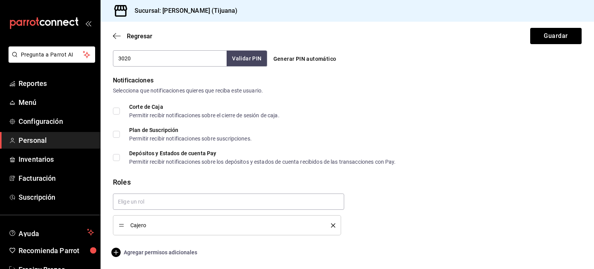
click at [133, 248] on span "Agregar permisos adicionales" at bounding box center [155, 252] width 84 height 9
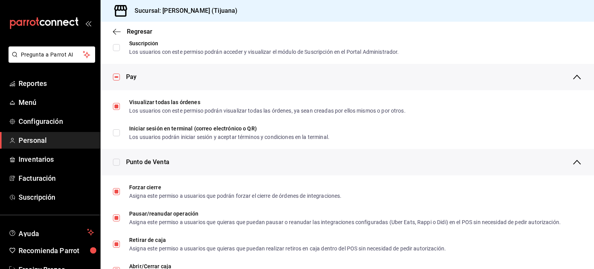
scroll to position [552, 0]
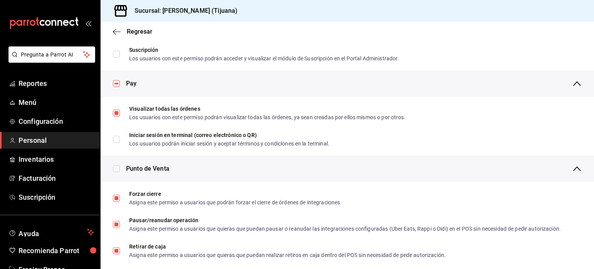
click at [115, 85] on input "checkbox" at bounding box center [116, 83] width 7 height 7
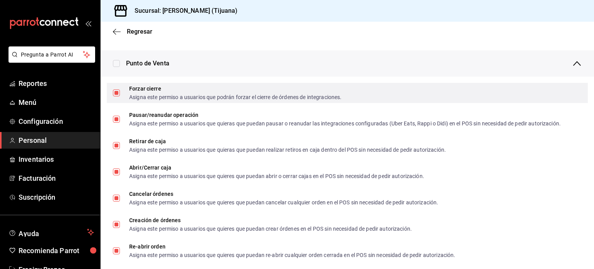
scroll to position [662, 0]
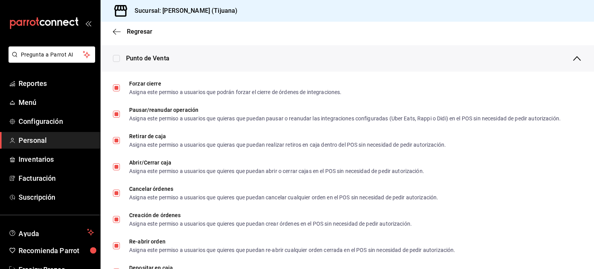
click at [117, 60] on input "checkbox" at bounding box center [116, 58] width 7 height 7
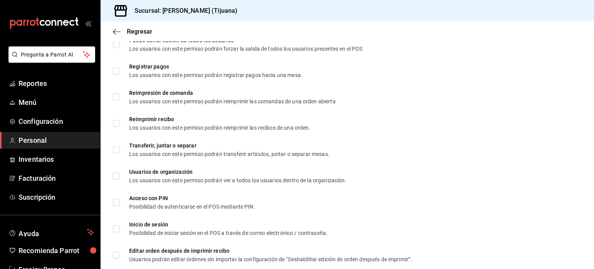
scroll to position [1193, 0]
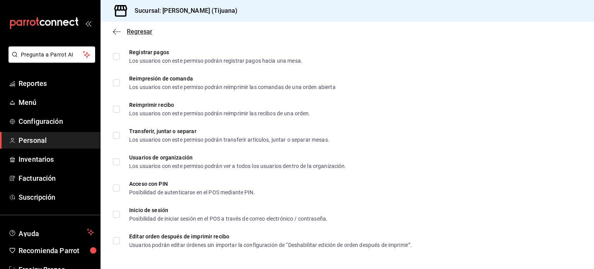
click at [127, 31] on span "Regresar" at bounding box center [140, 31] width 26 height 7
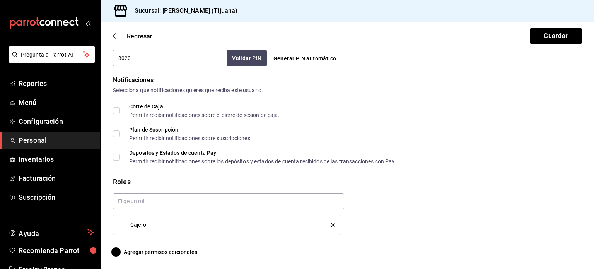
scroll to position [374, 0]
click at [554, 36] on button "Guardar" at bounding box center [555, 36] width 51 height 16
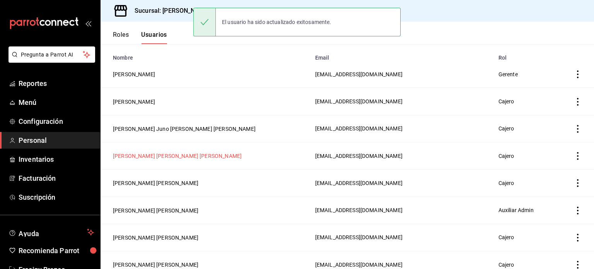
scroll to position [63, 0]
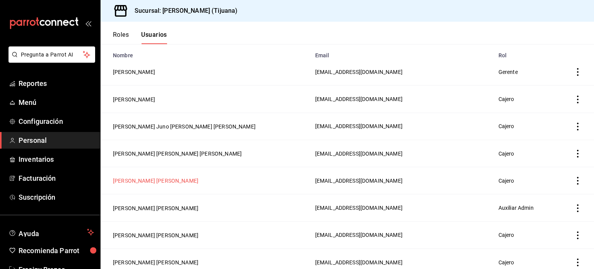
click at [135, 183] on button "[PERSON_NAME] [PERSON_NAME]" at bounding box center [155, 181] width 85 height 8
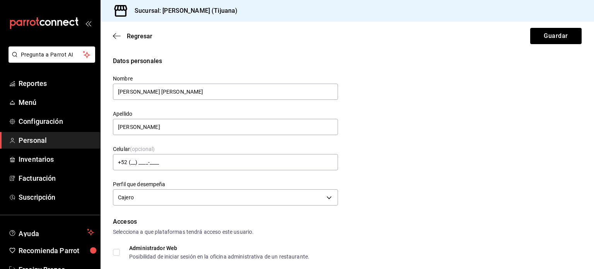
scroll to position [374, 0]
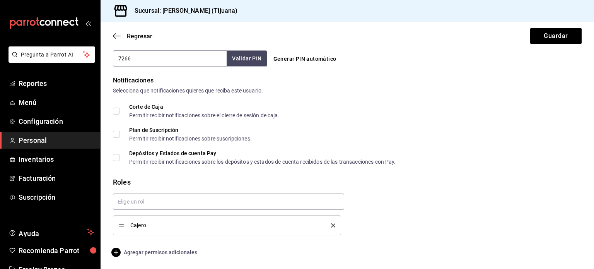
click at [129, 254] on span "Agregar permisos adicionales" at bounding box center [155, 252] width 84 height 9
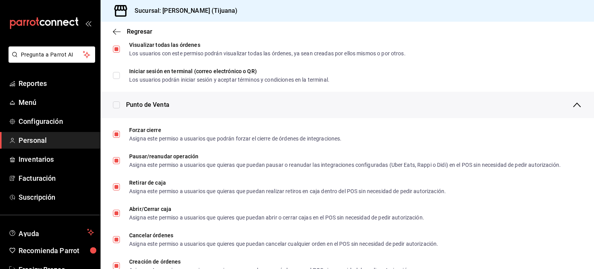
scroll to position [615, 0]
click at [116, 105] on input "checkbox" at bounding box center [116, 105] width 7 height 7
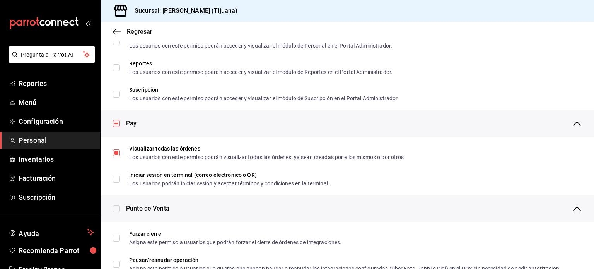
scroll to position [511, 0]
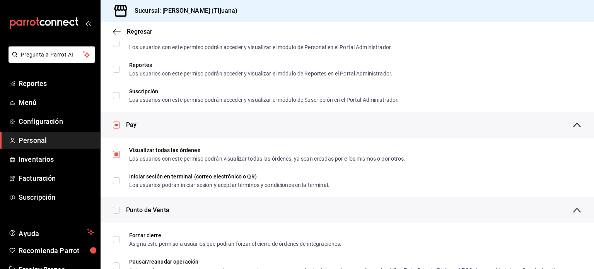
click at [116, 126] on input "checkbox" at bounding box center [116, 124] width 7 height 7
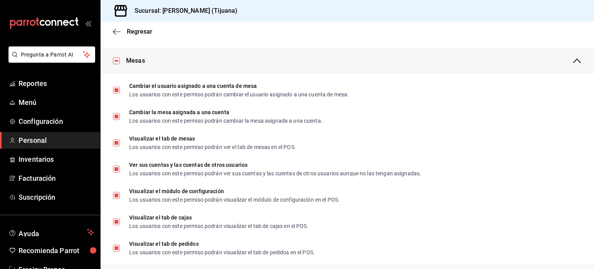
scroll to position [71, 0]
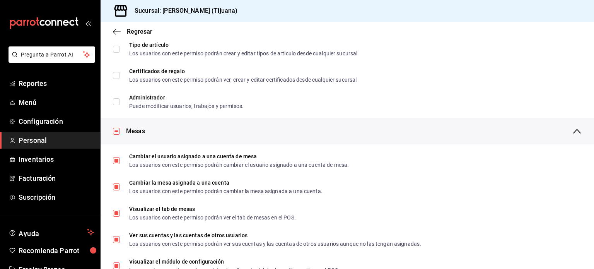
click at [116, 133] on input "checkbox" at bounding box center [116, 131] width 7 height 7
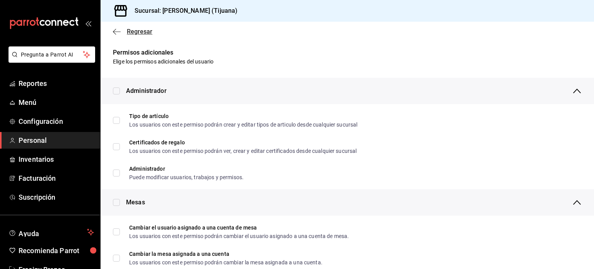
click at [134, 32] on div "Regresar" at bounding box center [348, 32] width 494 height 20
click at [134, 32] on span "Regresar" at bounding box center [140, 31] width 26 height 7
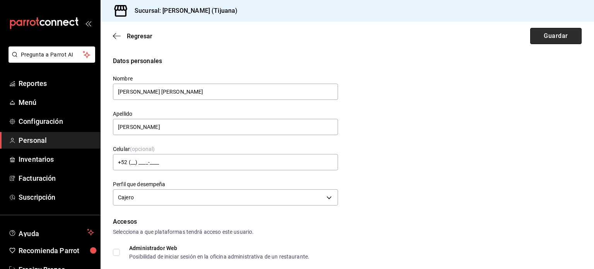
click at [552, 39] on button "Guardar" at bounding box center [555, 36] width 51 height 16
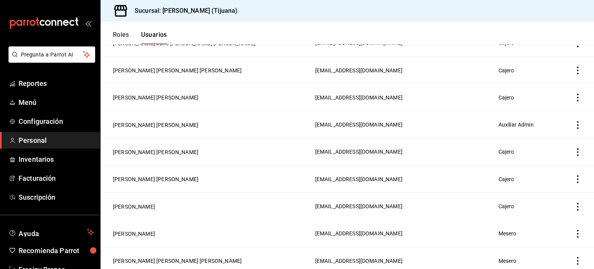
scroll to position [148, 0]
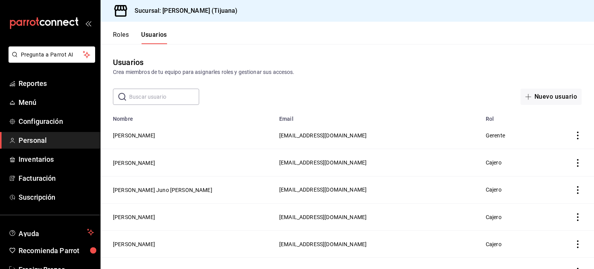
scroll to position [148, 0]
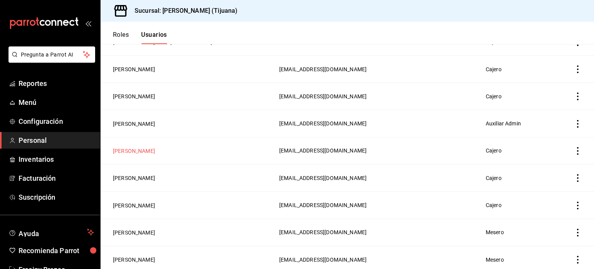
click at [155, 149] on button "[PERSON_NAME] [PERSON_NAME]" at bounding box center [134, 151] width 42 height 8
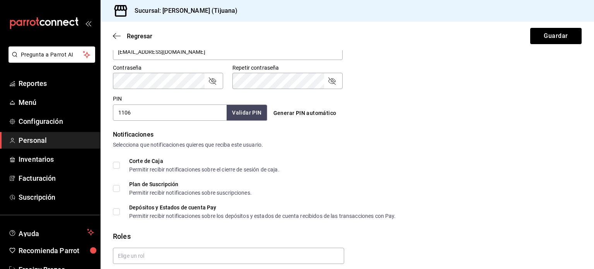
scroll to position [374, 0]
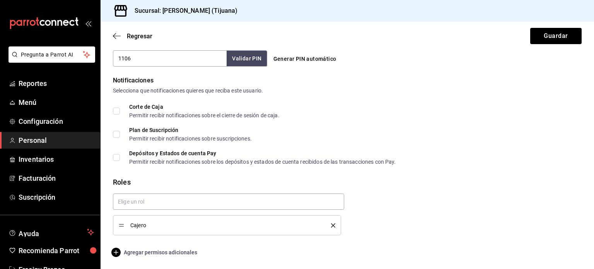
click at [157, 248] on span "Agregar permisos adicionales" at bounding box center [155, 252] width 84 height 9
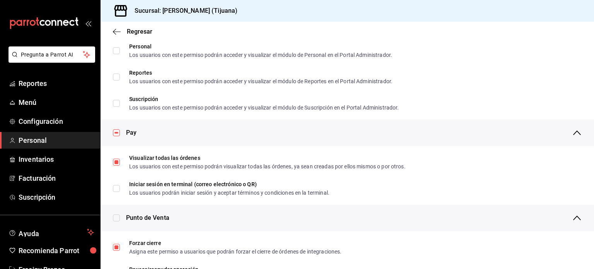
scroll to position [503, 0]
click at [112, 134] on div "Pay" at bounding box center [348, 133] width 494 height 26
click at [114, 133] on input "checkbox" at bounding box center [116, 132] width 7 height 7
checkbox input "false"
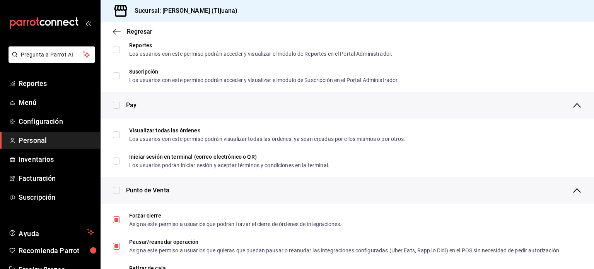
scroll to position [531, 0]
click at [115, 191] on input "checkbox" at bounding box center [116, 189] width 7 height 7
checkbox input "true"
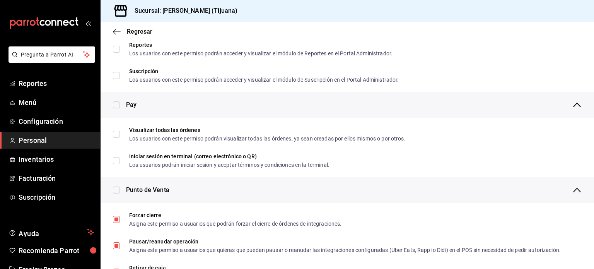
checkbox input "true"
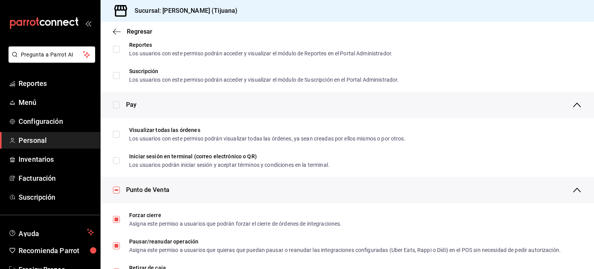
click at [115, 191] on input "checkbox" at bounding box center [116, 189] width 7 height 7
checkbox input "false"
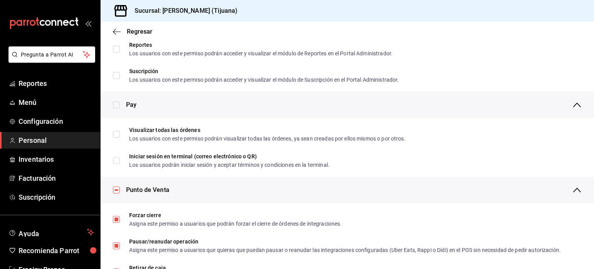
checkbox input "false"
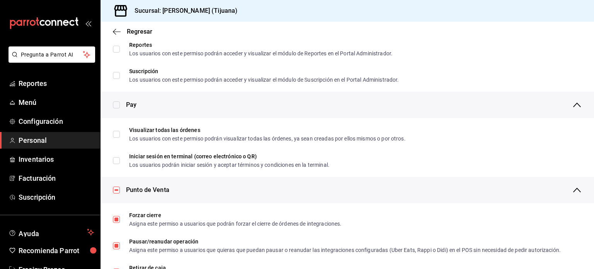
checkbox input "false"
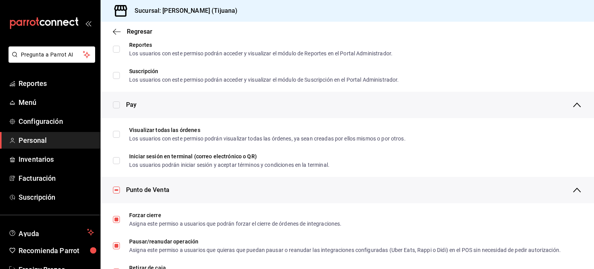
checkbox input "false"
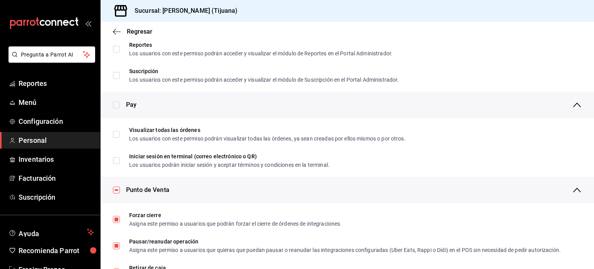
checkbox input "false"
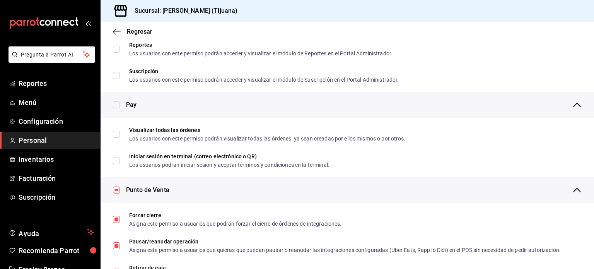
checkbox input "false"
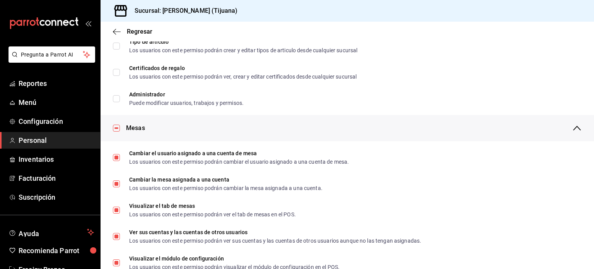
scroll to position [0, 0]
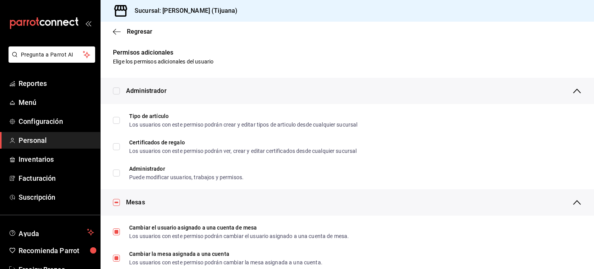
click at [116, 200] on input "checkbox" at bounding box center [116, 202] width 7 height 7
checkbox input "false"
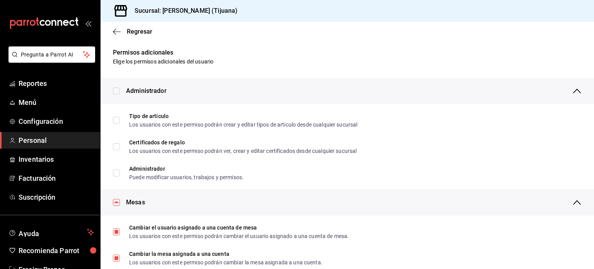
checkbox input "false"
click at [135, 29] on span "Regresar" at bounding box center [140, 31] width 26 height 7
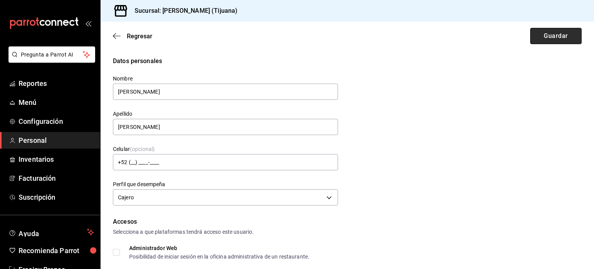
click at [549, 34] on button "Guardar" at bounding box center [555, 36] width 51 height 16
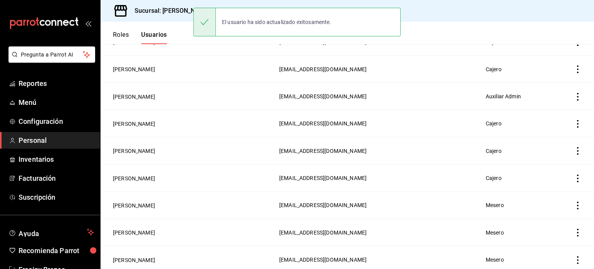
scroll to position [176, 0]
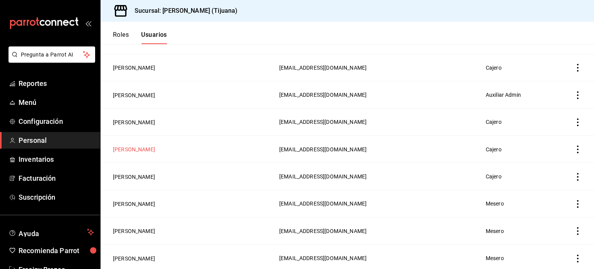
click at [146, 150] on button "[PERSON_NAME] [PERSON_NAME]" at bounding box center [134, 149] width 42 height 8
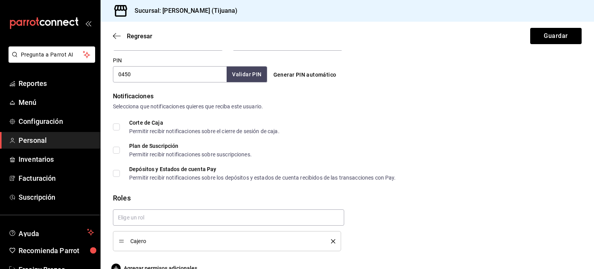
scroll to position [374, 0]
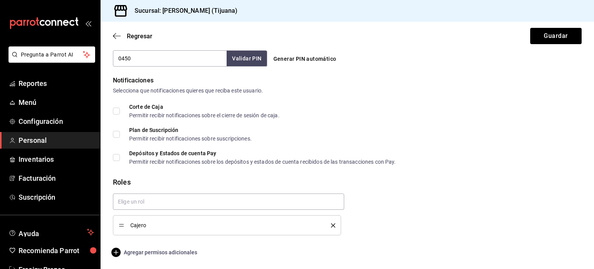
click at [117, 251] on icon "button" at bounding box center [115, 252] width 9 height 9
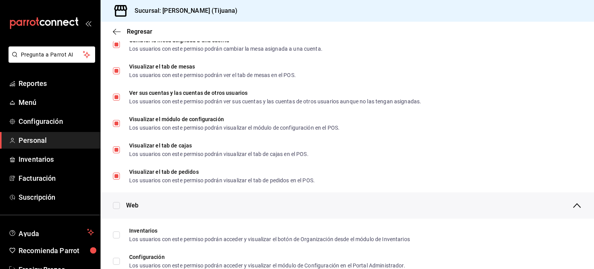
scroll to position [0, 0]
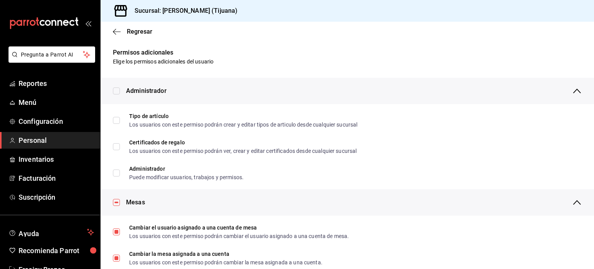
click at [118, 203] on input "checkbox" at bounding box center [116, 202] width 7 height 7
checkbox input "false"
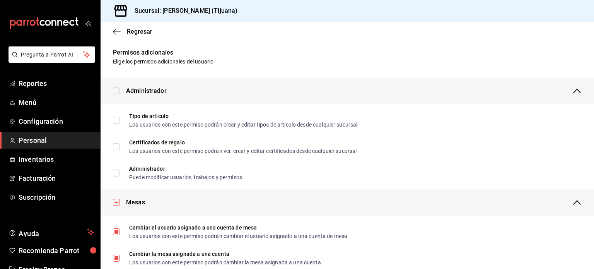
checkbox input "false"
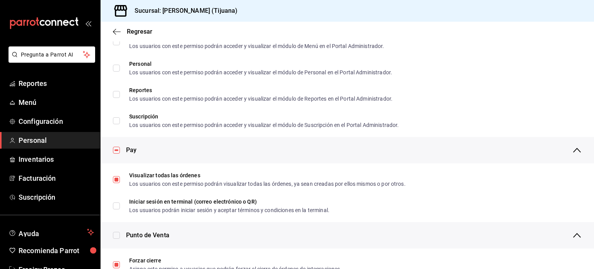
scroll to position [486, 0]
click at [116, 149] on input "checkbox" at bounding box center [116, 149] width 7 height 7
checkbox input "false"
click at [116, 149] on input "checkbox" at bounding box center [116, 149] width 7 height 7
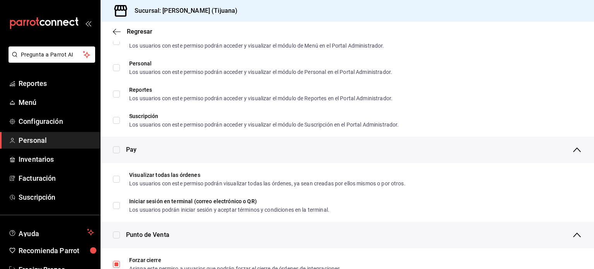
checkbox input "true"
click at [116, 149] on input "checkbox" at bounding box center [116, 149] width 7 height 7
checkbox input "false"
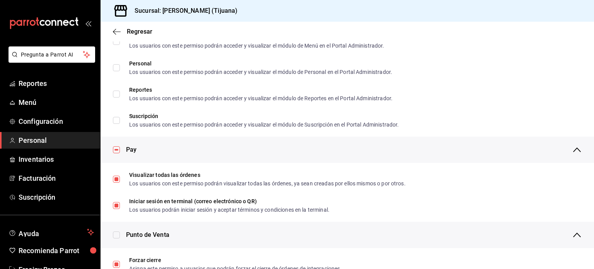
checkbox input "false"
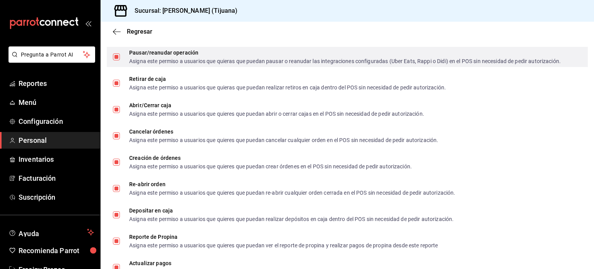
scroll to position [606, 0]
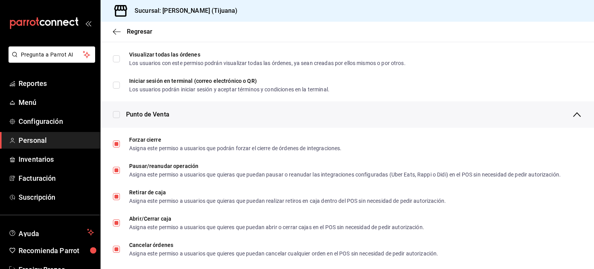
click at [118, 116] on input "checkbox" at bounding box center [116, 114] width 7 height 7
checkbox input "true"
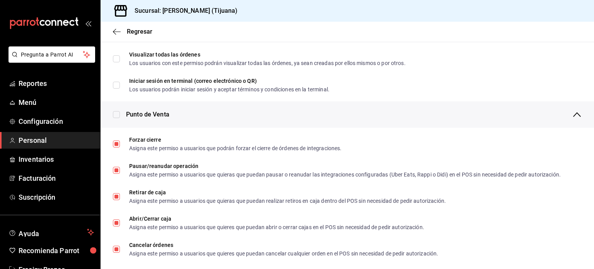
checkbox input "true"
click at [118, 116] on input "checkbox" at bounding box center [116, 114] width 7 height 7
checkbox input "false"
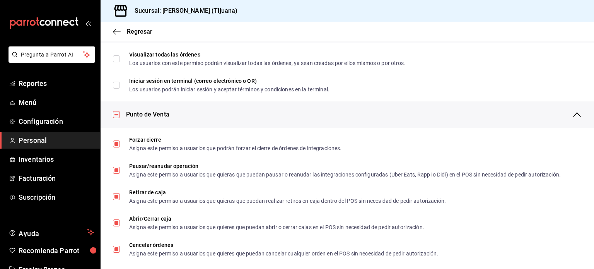
checkbox input "false"
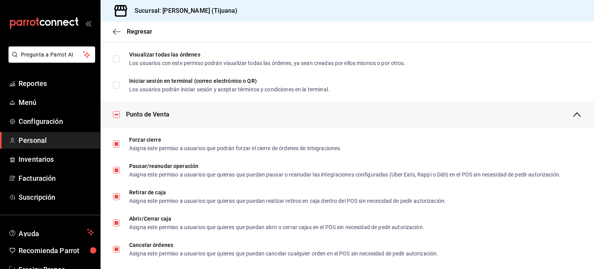
checkbox input "false"
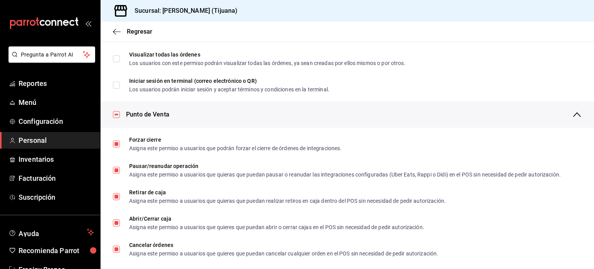
checkbox input "false"
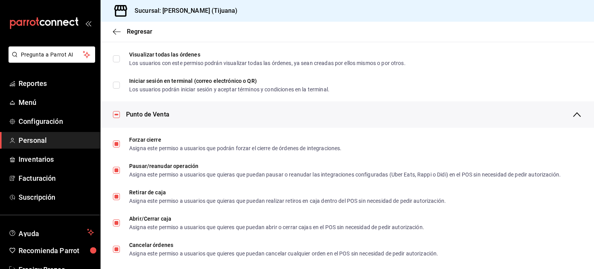
checkbox input "false"
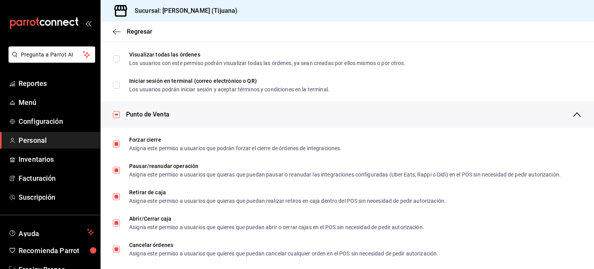
checkbox input "false"
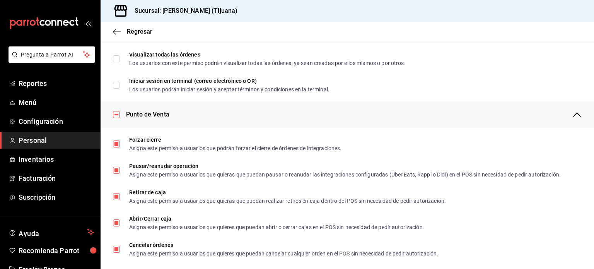
checkbox input "false"
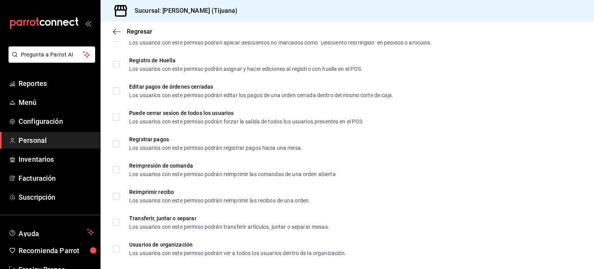
scroll to position [1193, 0]
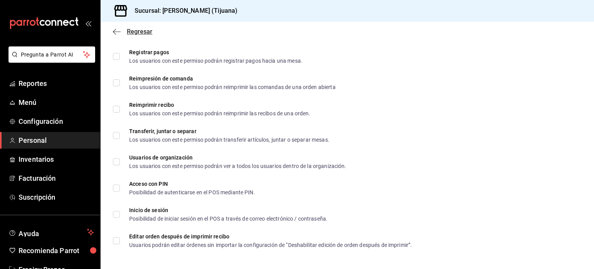
click at [136, 31] on span "Regresar" at bounding box center [140, 31] width 26 height 7
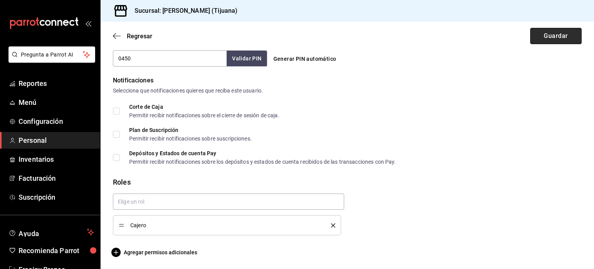
click at [549, 37] on button "Guardar" at bounding box center [555, 36] width 51 height 16
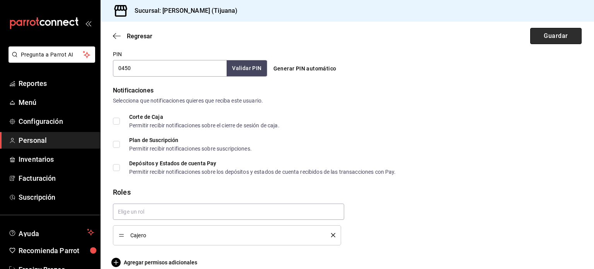
click at [542, 39] on button "Guardar" at bounding box center [555, 36] width 51 height 16
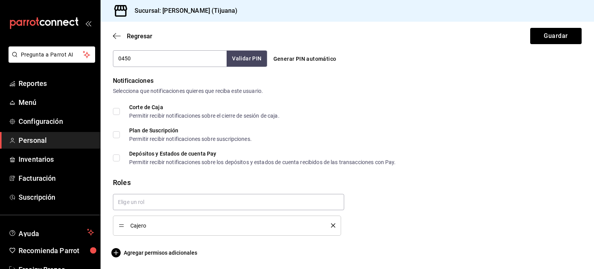
scroll to position [0, 0]
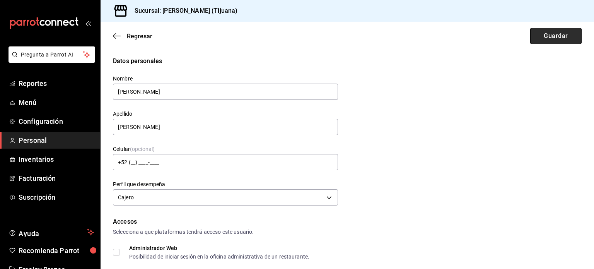
click at [538, 40] on button "Guardar" at bounding box center [555, 36] width 51 height 16
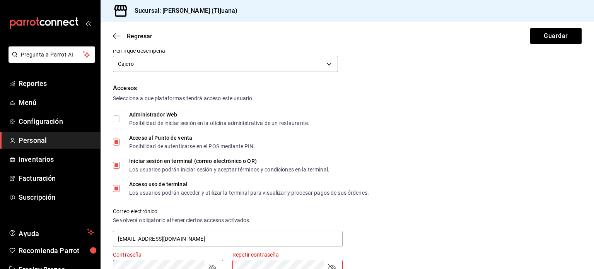
scroll to position [276, 0]
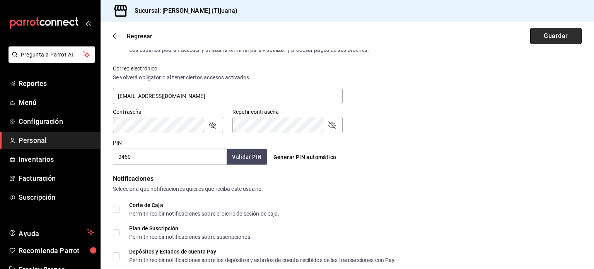
click at [546, 40] on button "Guardar" at bounding box center [555, 36] width 51 height 16
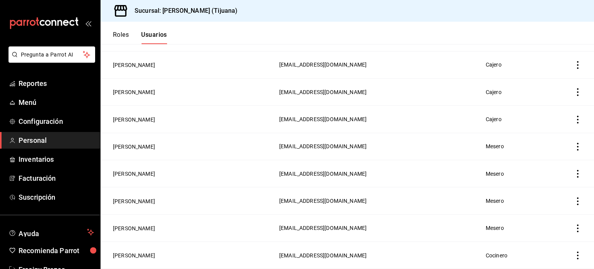
scroll to position [235, 0]
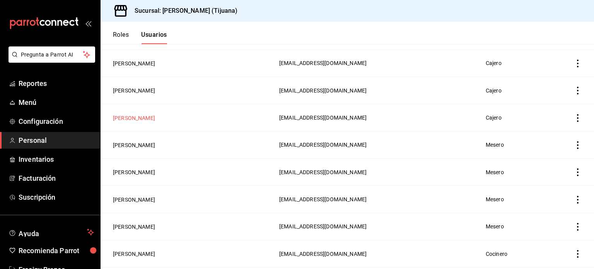
click at [125, 118] on button "[PERSON_NAME]" at bounding box center [134, 118] width 42 height 8
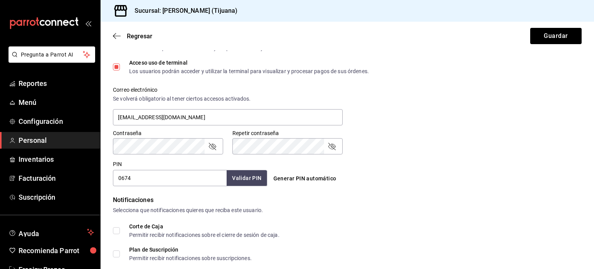
scroll to position [374, 0]
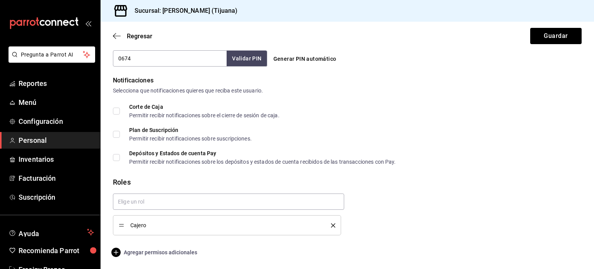
click at [150, 253] on span "Agregar permisos adicionales" at bounding box center [155, 252] width 84 height 9
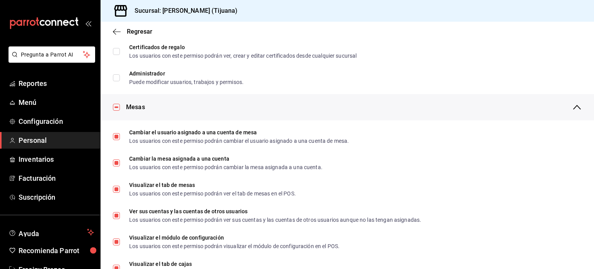
scroll to position [96, 0]
click at [115, 109] on input "checkbox" at bounding box center [116, 106] width 7 height 7
checkbox input "false"
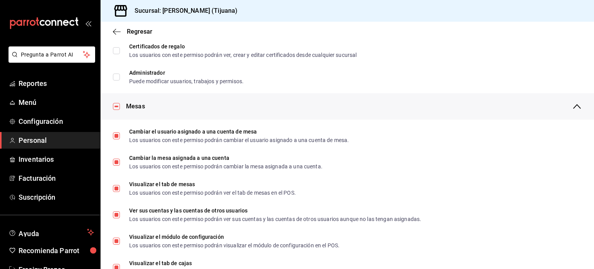
checkbox input "false"
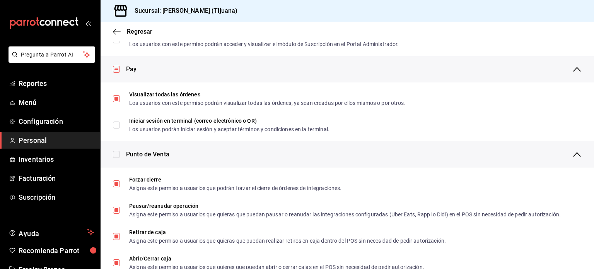
scroll to position [566, 0]
click at [118, 69] on input "checkbox" at bounding box center [116, 69] width 7 height 7
checkbox input "false"
click at [116, 155] on input "checkbox" at bounding box center [116, 154] width 7 height 7
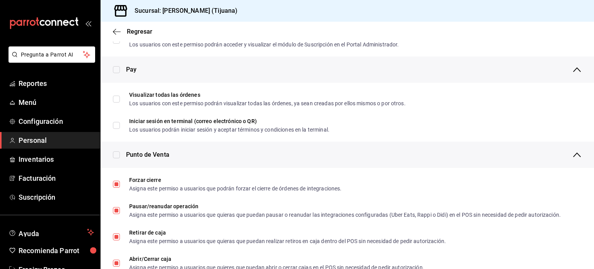
checkbox input "true"
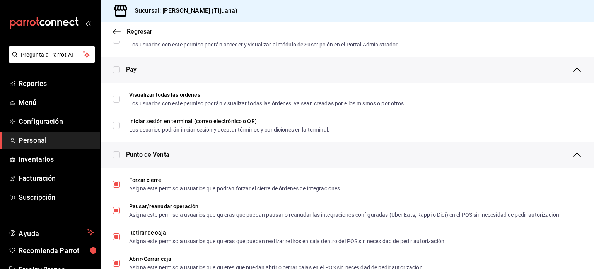
checkbox input "true"
click at [116, 155] on input "checkbox" at bounding box center [116, 154] width 7 height 7
checkbox input "false"
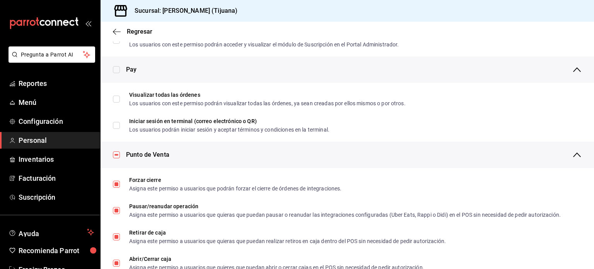
checkbox input "false"
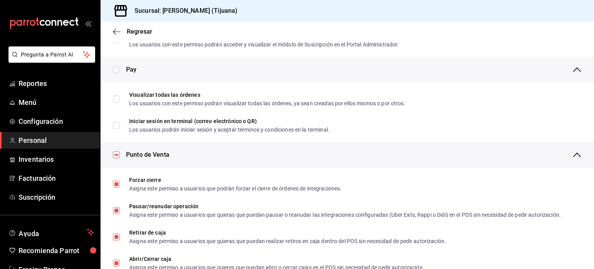
checkbox input "false"
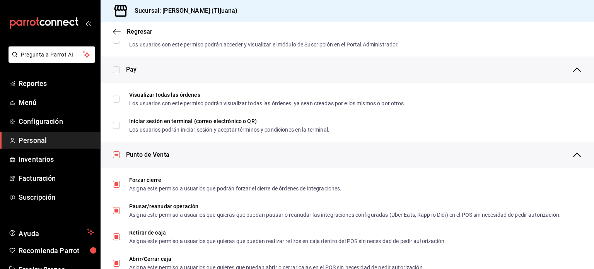
checkbox input "false"
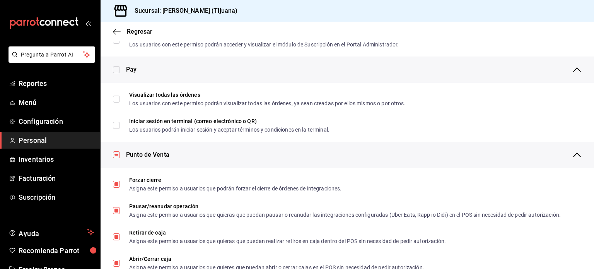
checkbox input "false"
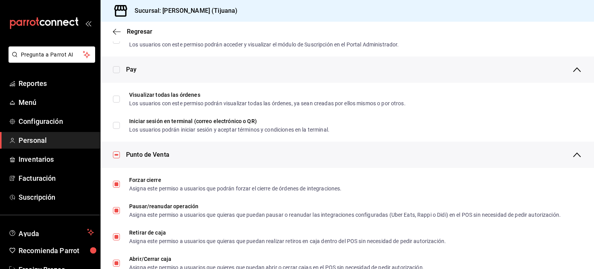
checkbox input "false"
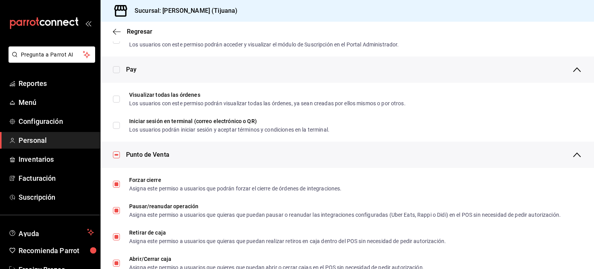
checkbox input "false"
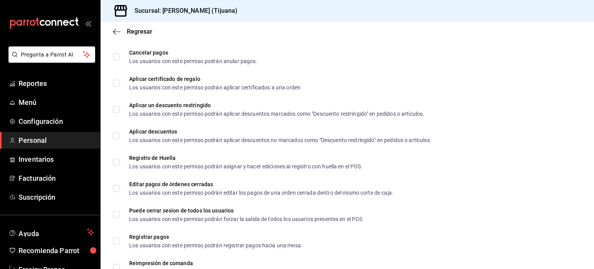
scroll to position [1193, 0]
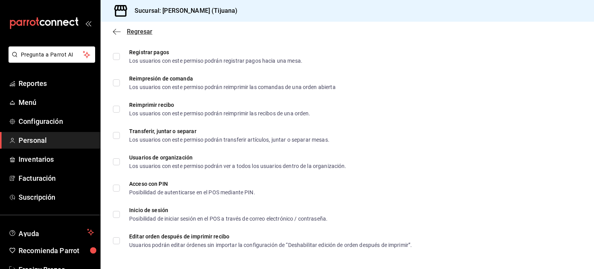
click at [133, 34] on span "Regresar" at bounding box center [140, 31] width 26 height 7
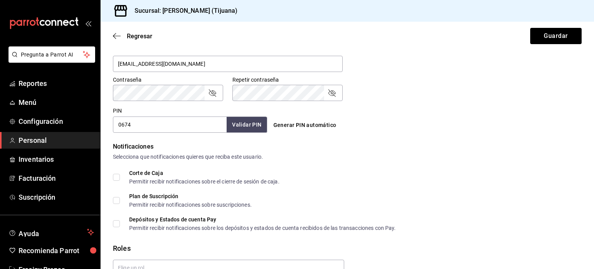
scroll to position [311, 0]
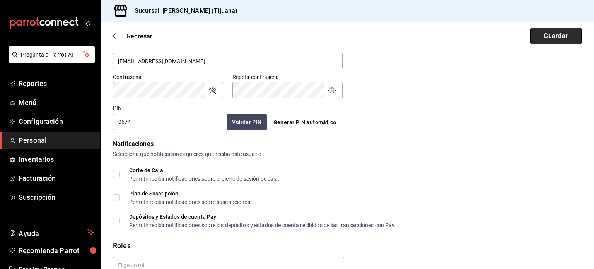
click at [546, 37] on button "Guardar" at bounding box center [555, 36] width 51 height 16
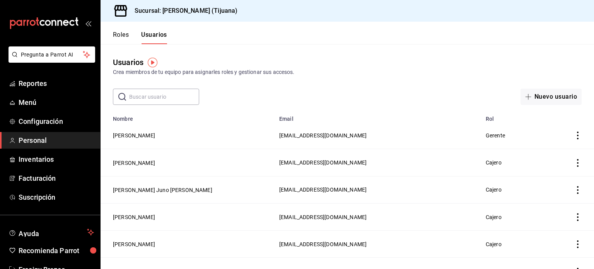
click at [125, 31] on button "Roles" at bounding box center [121, 37] width 16 height 13
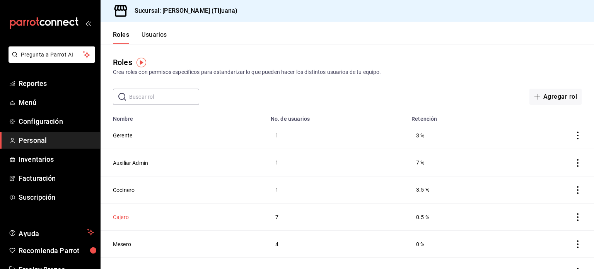
click at [124, 217] on button "Cajero" at bounding box center [121, 217] width 16 height 8
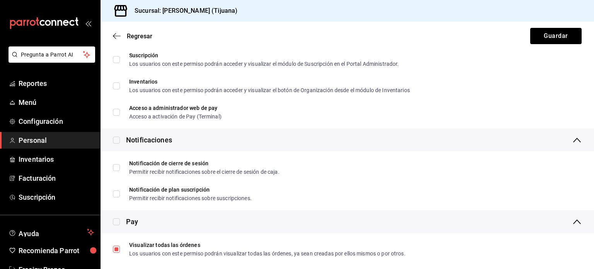
scroll to position [1466, 0]
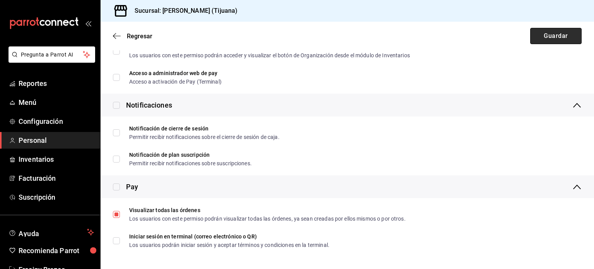
click at [546, 41] on button "Guardar" at bounding box center [555, 36] width 51 height 16
